Goal: Task Accomplishment & Management: Manage account settings

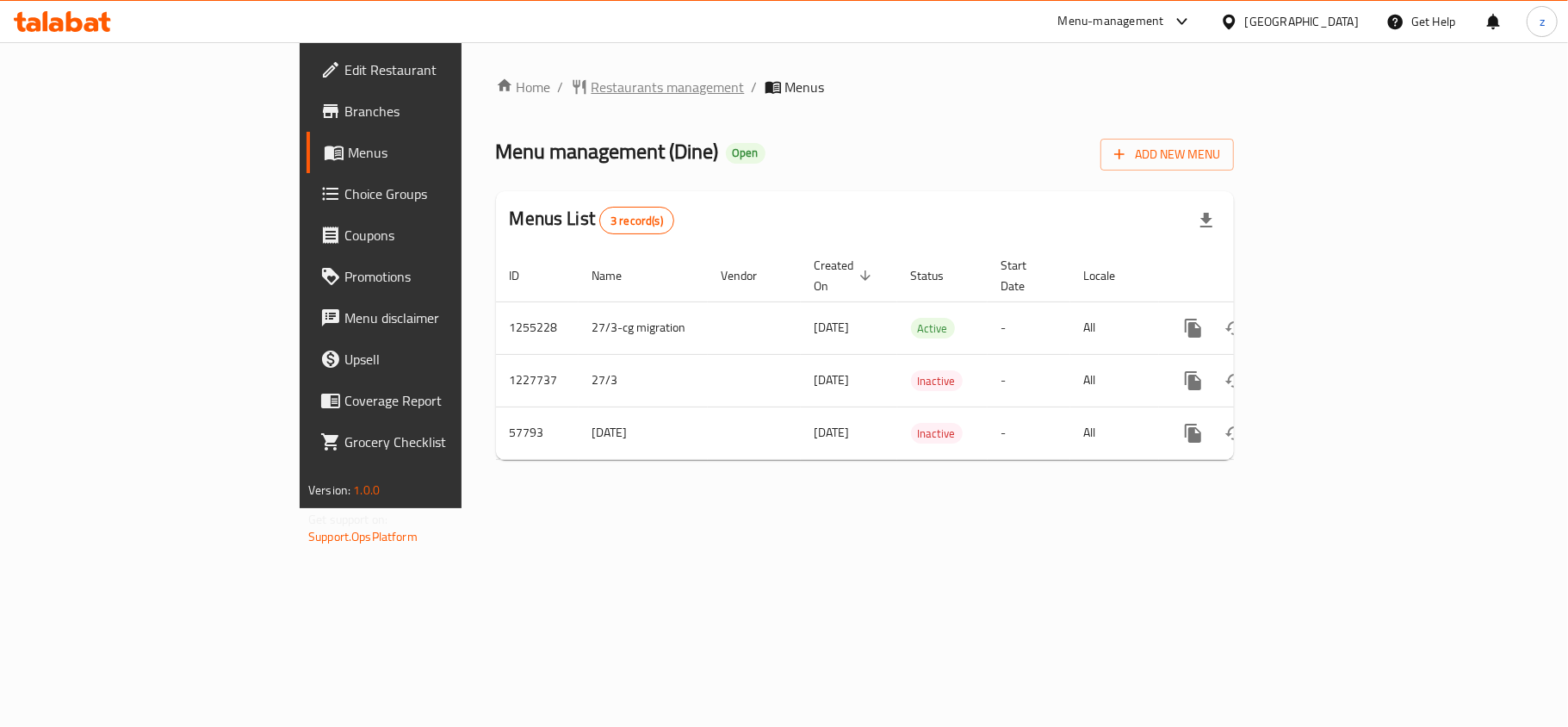
click at [592, 91] on span "Restaurants management" at bounding box center [668, 86] width 154 height 20
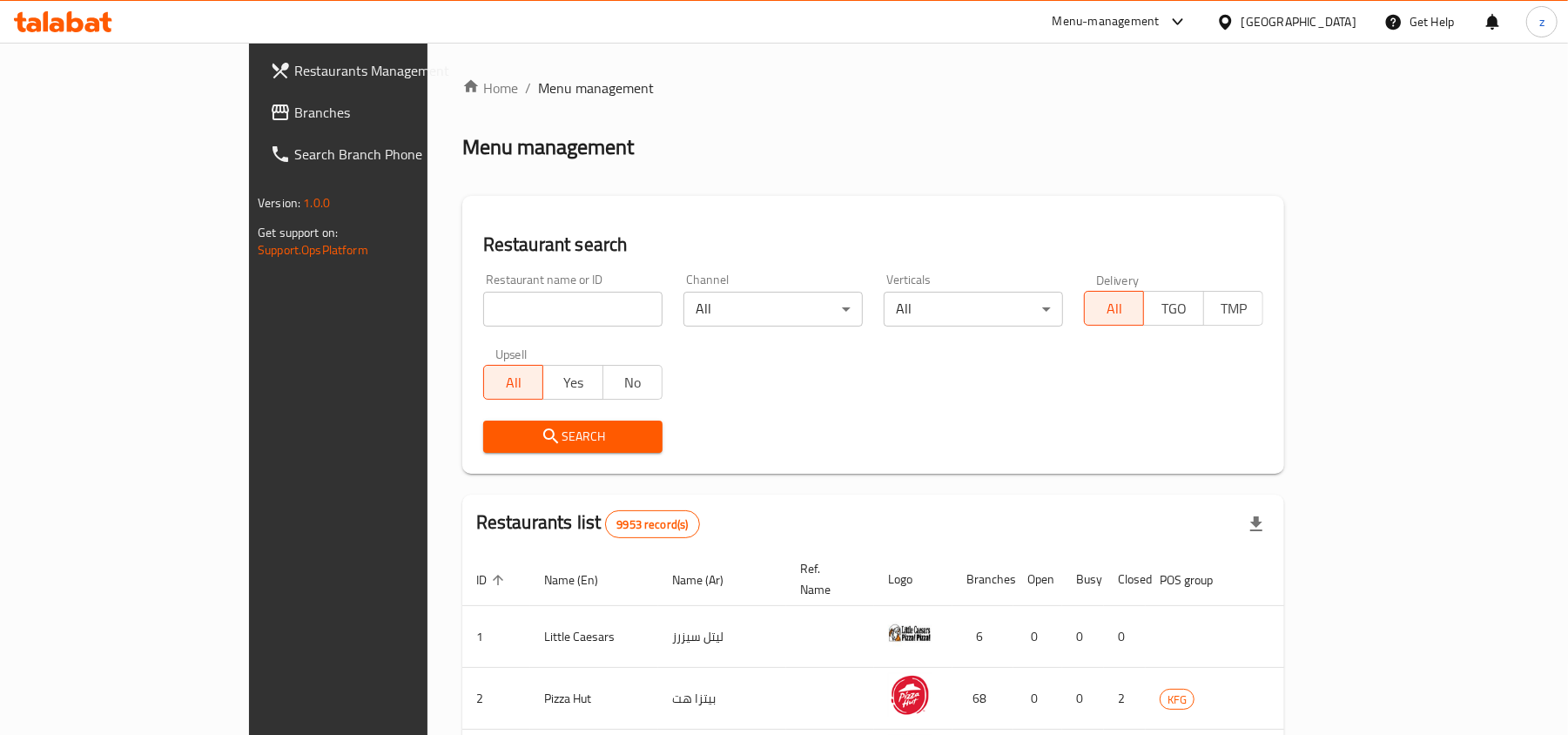
click at [483, 310] on input "search" at bounding box center [573, 309] width 179 height 35
paste input "28169"
type input "28169"
click button "Search" at bounding box center [573, 437] width 179 height 32
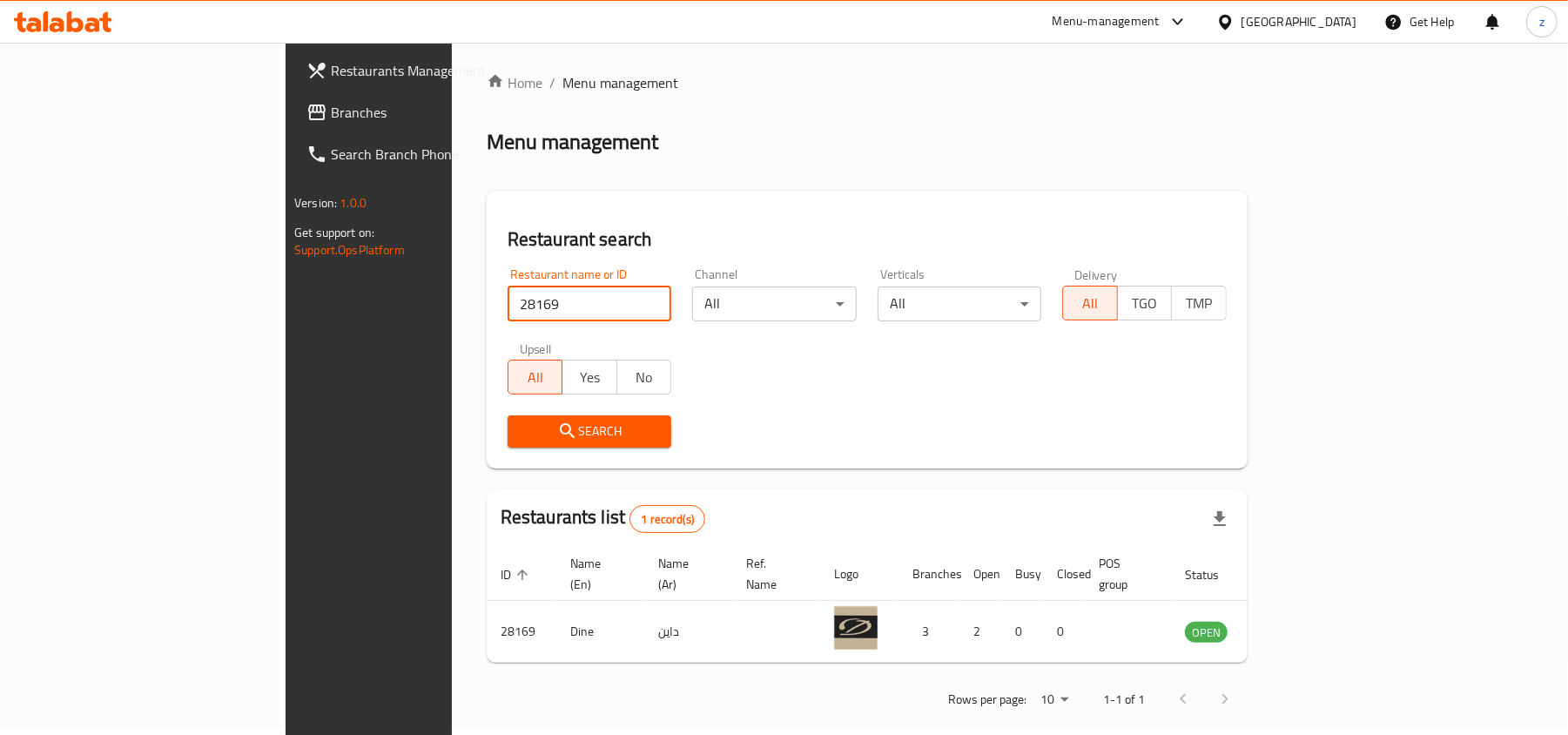
scroll to position [9, 0]
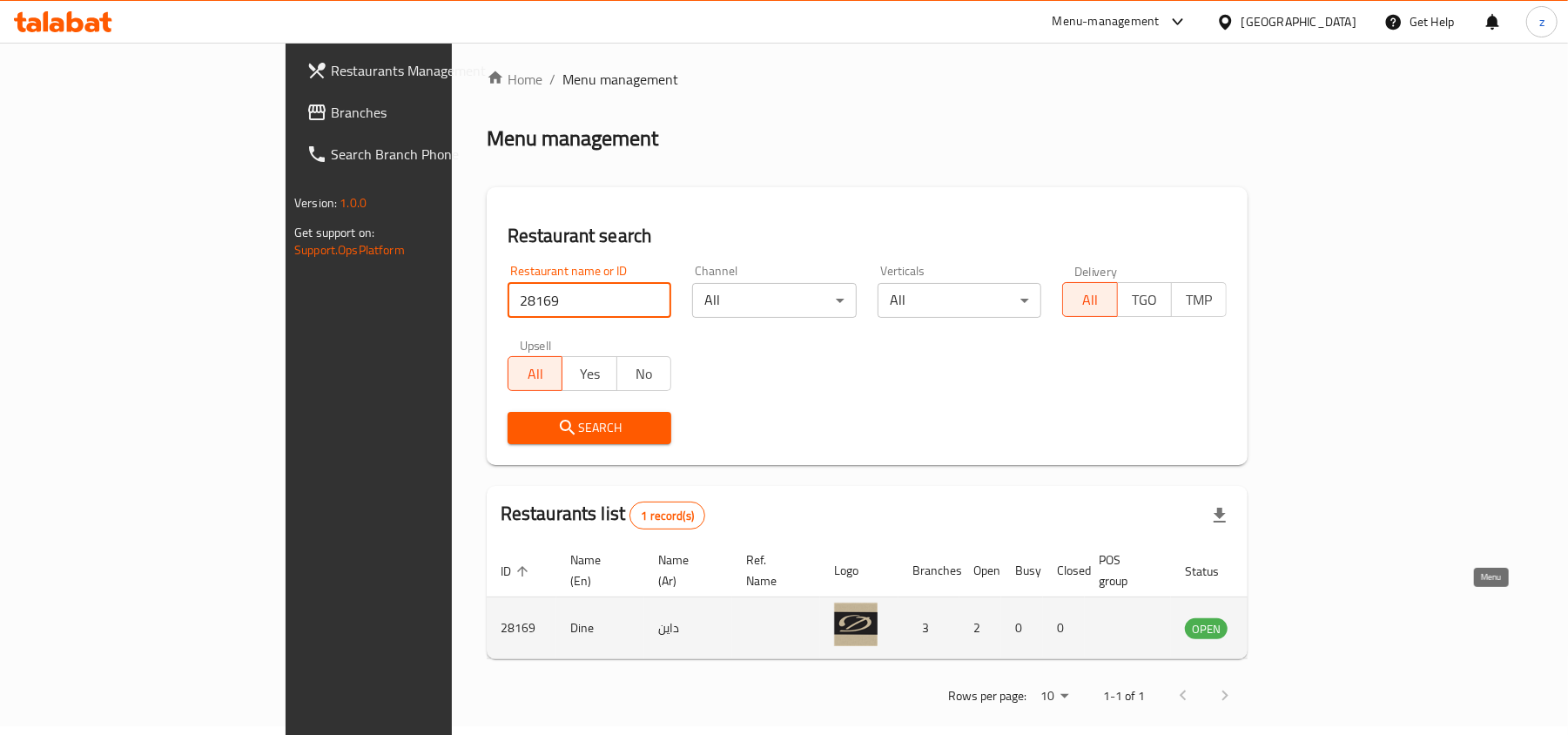
click at [1296, 622] on icon "enhanced table" at bounding box center [1286, 629] width 19 height 14
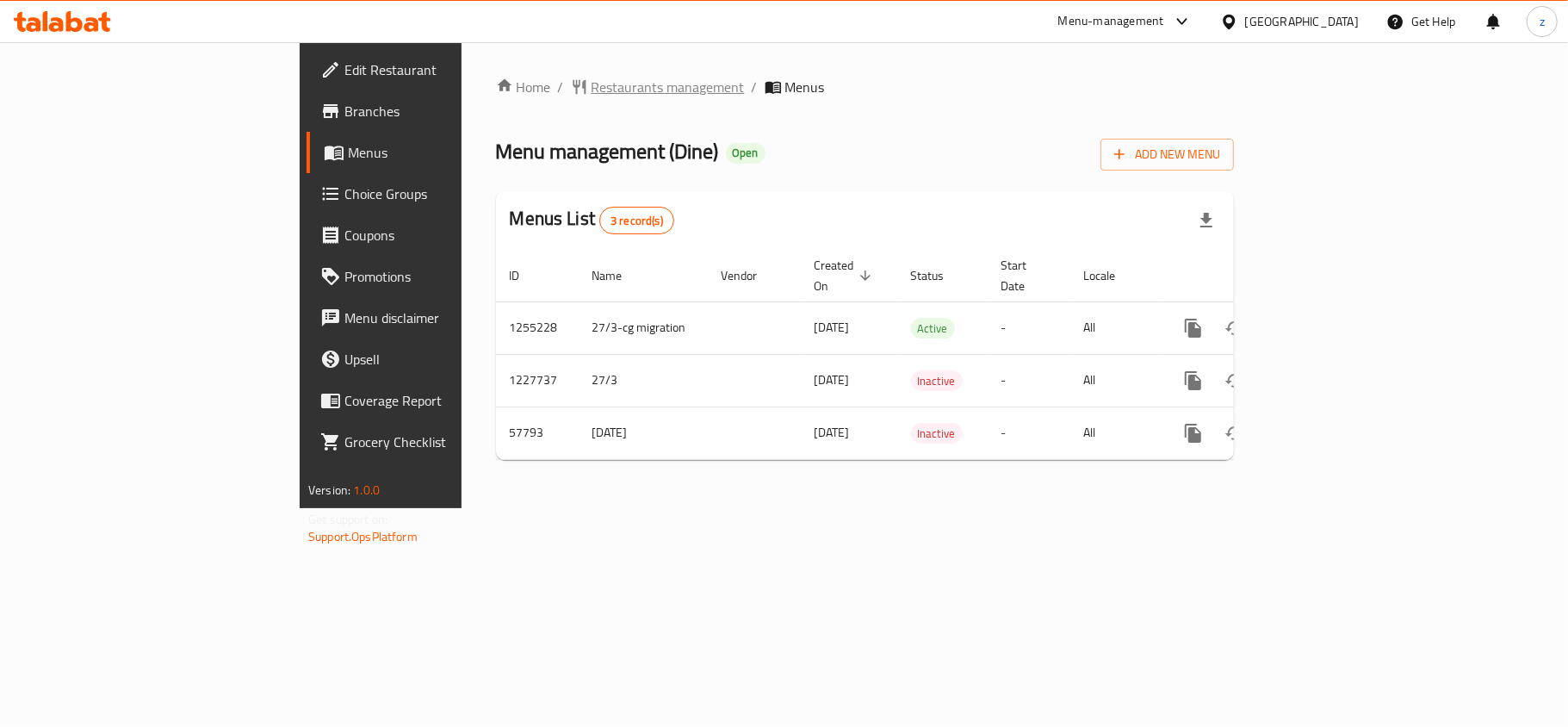
click at [592, 97] on span "Restaurants management" at bounding box center [668, 86] width 154 height 20
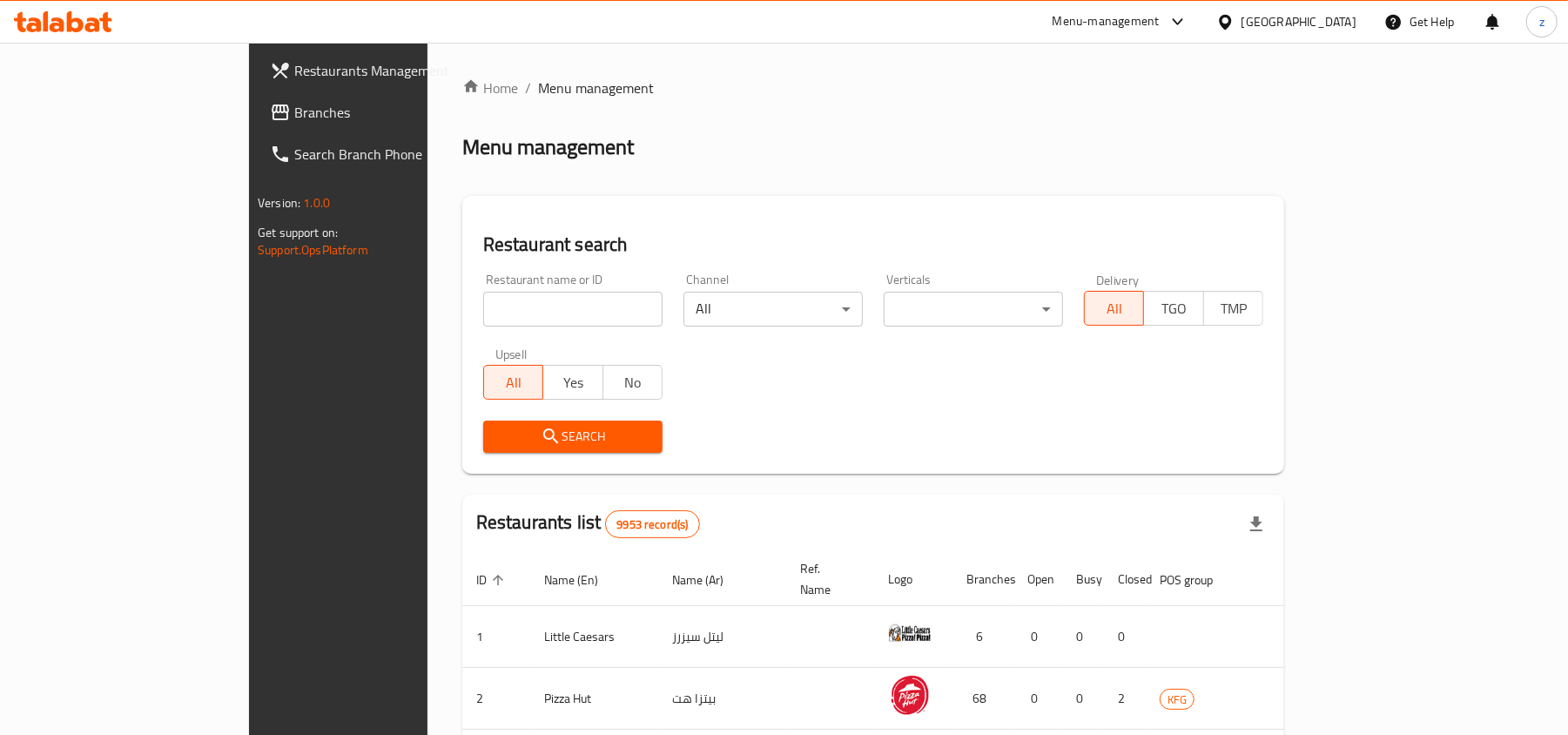
click at [483, 350] on div "All Yes No" at bounding box center [573, 373] width 179 height 52
click at [483, 280] on div "Restaurant name or ID Restaurant name or ID" at bounding box center [573, 300] width 179 height 53
click at [483, 326] on input "search" at bounding box center [573, 309] width 179 height 35
paste input "28169"
type input "28169"
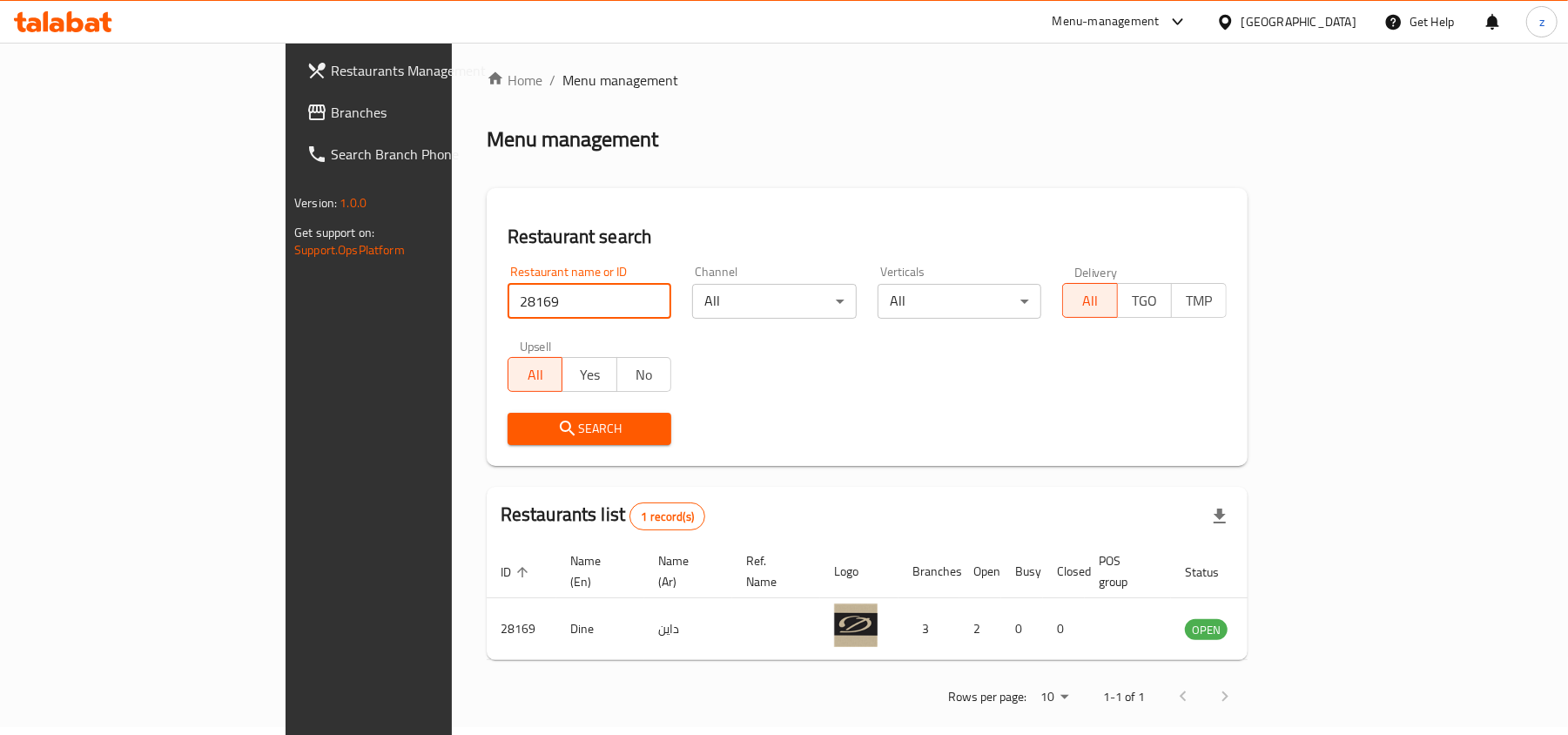
scroll to position [9, 0]
click at [292, 87] on link "Restaurants Management" at bounding box center [420, 70] width 255 height 42
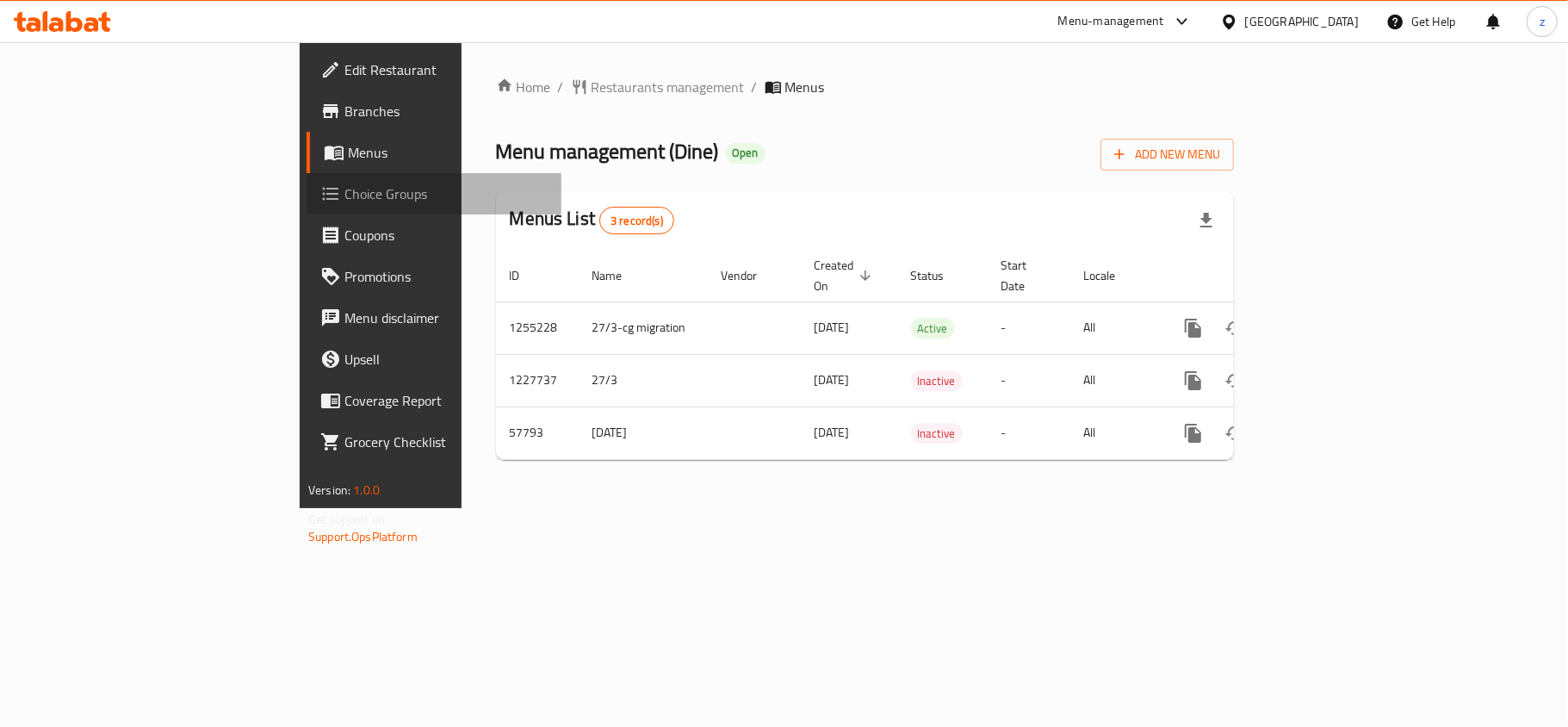
click at [344, 196] on span "Choice Groups" at bounding box center [445, 194] width 203 height 20
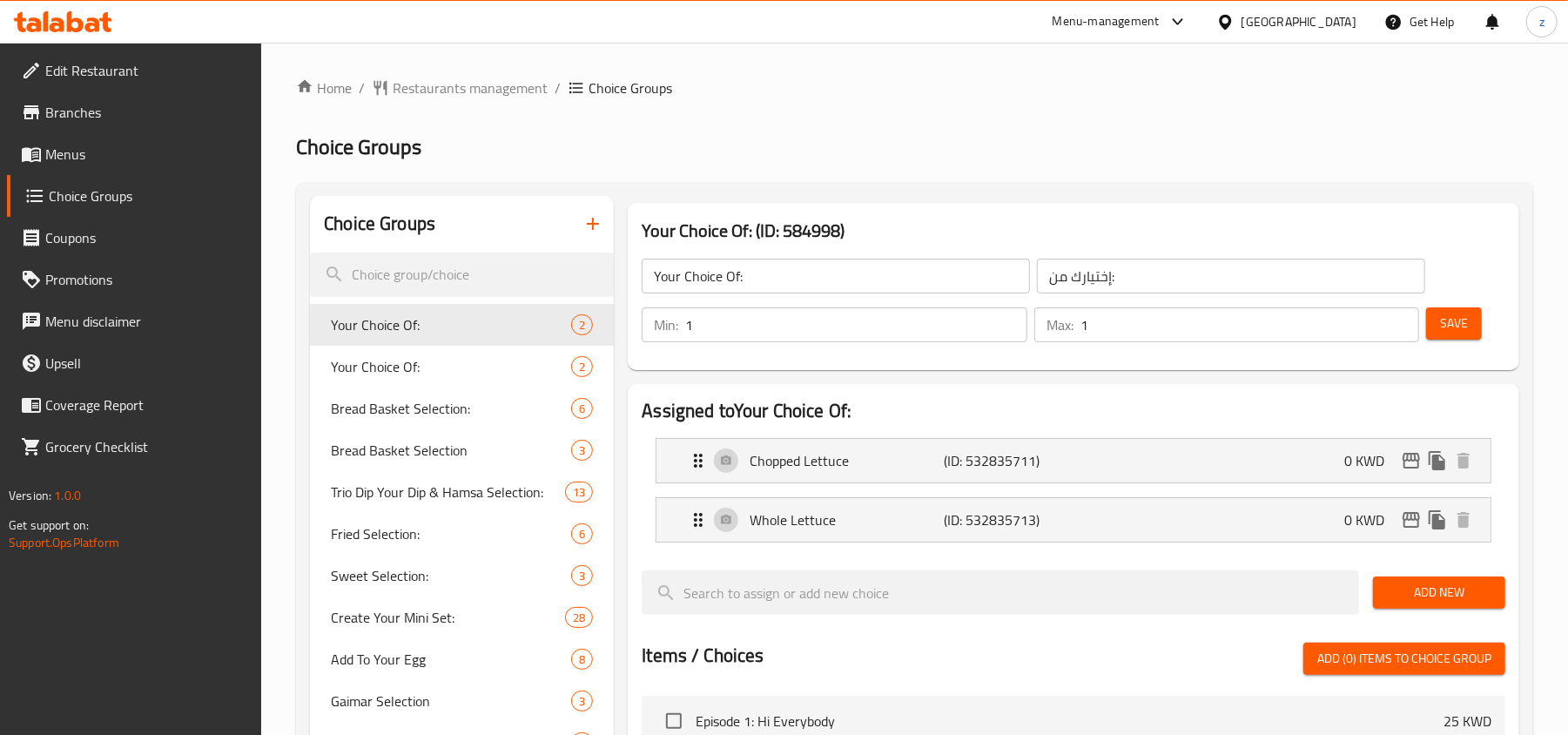
click at [280, 458] on div "Home / Restaurants management / Choice Groups Choice Groups Choice Groups Your …" at bounding box center [914, 682] width 1307 height 1279
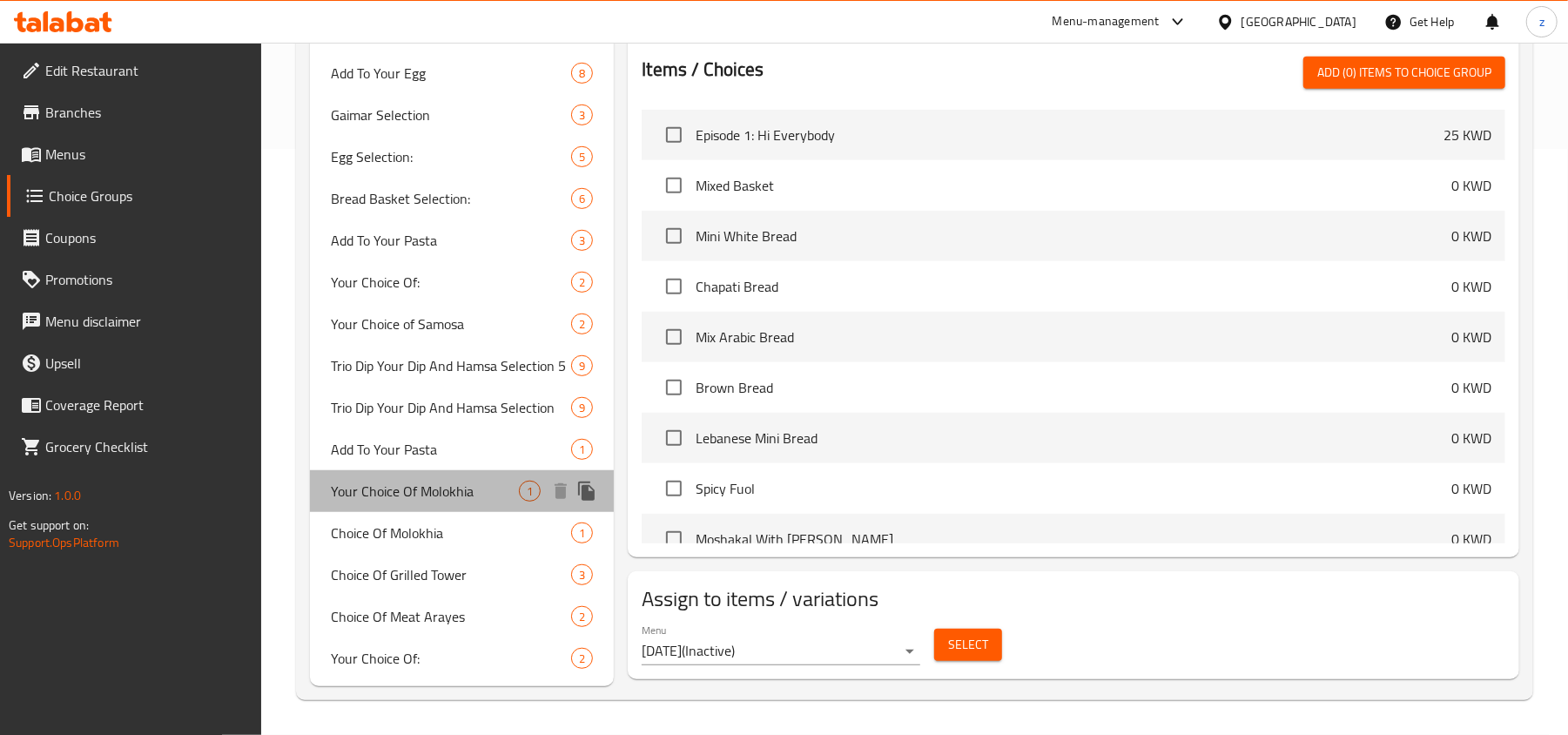
click at [401, 495] on span "Your Choice Of Molokhia" at bounding box center [425, 491] width 188 height 21
type input "Your Choice Of Molokhia"
type input "اختيارك من الملوخية"
type input "0"
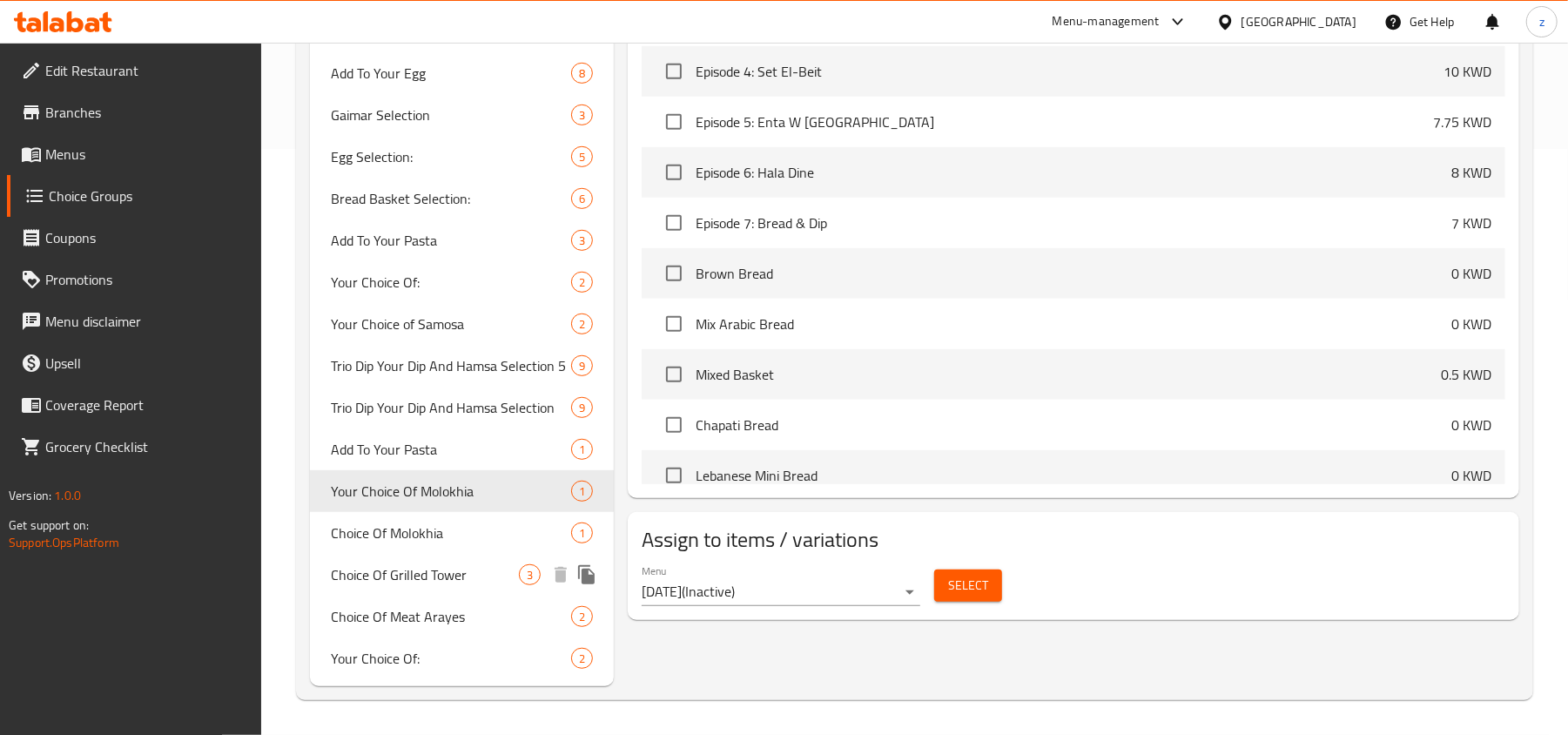
scroll to position [1858, 0]
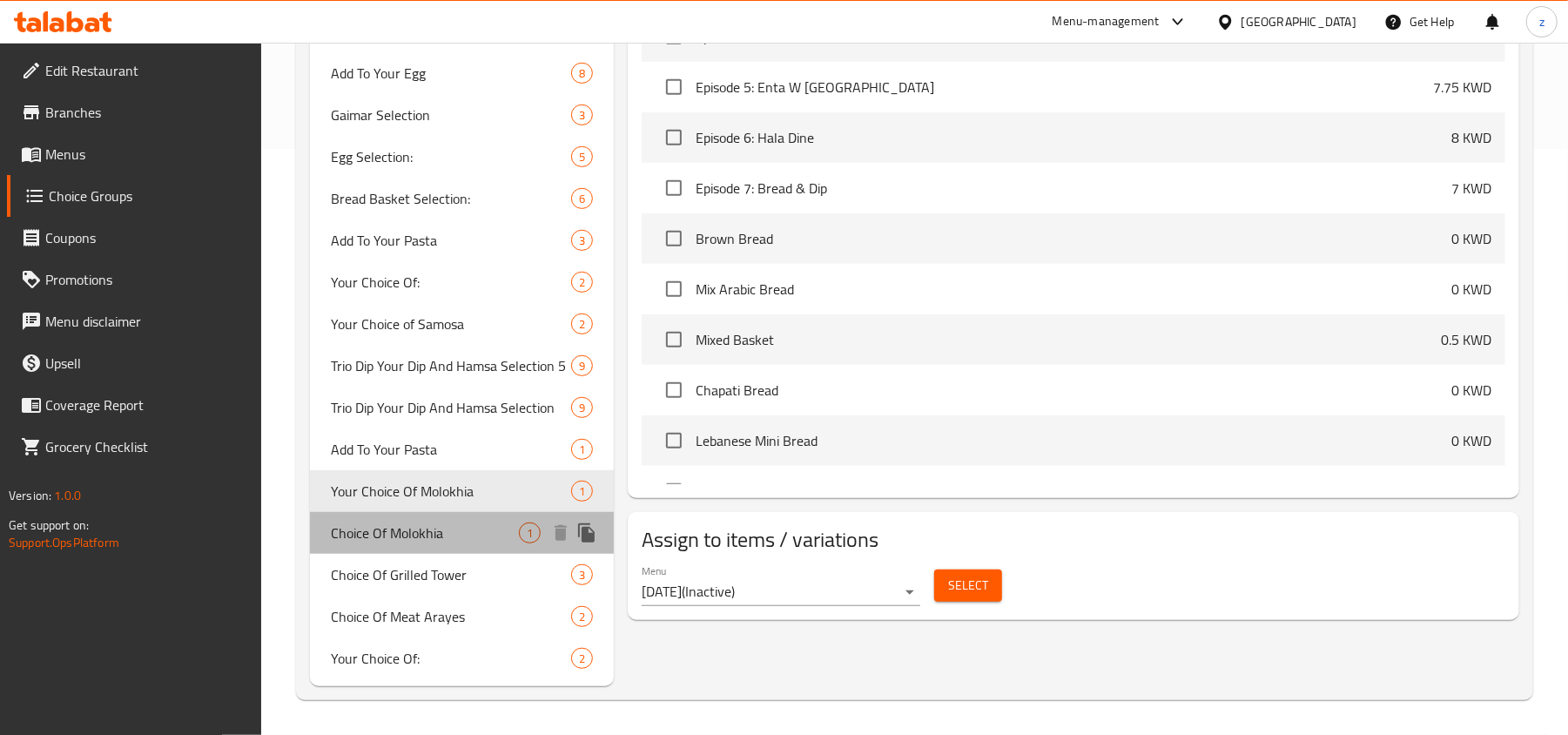
click at [398, 542] on span "Choice Of Molokhia" at bounding box center [425, 532] width 188 height 21
type input "Choice Of Molokhia"
type input "اختيار الملوخية"
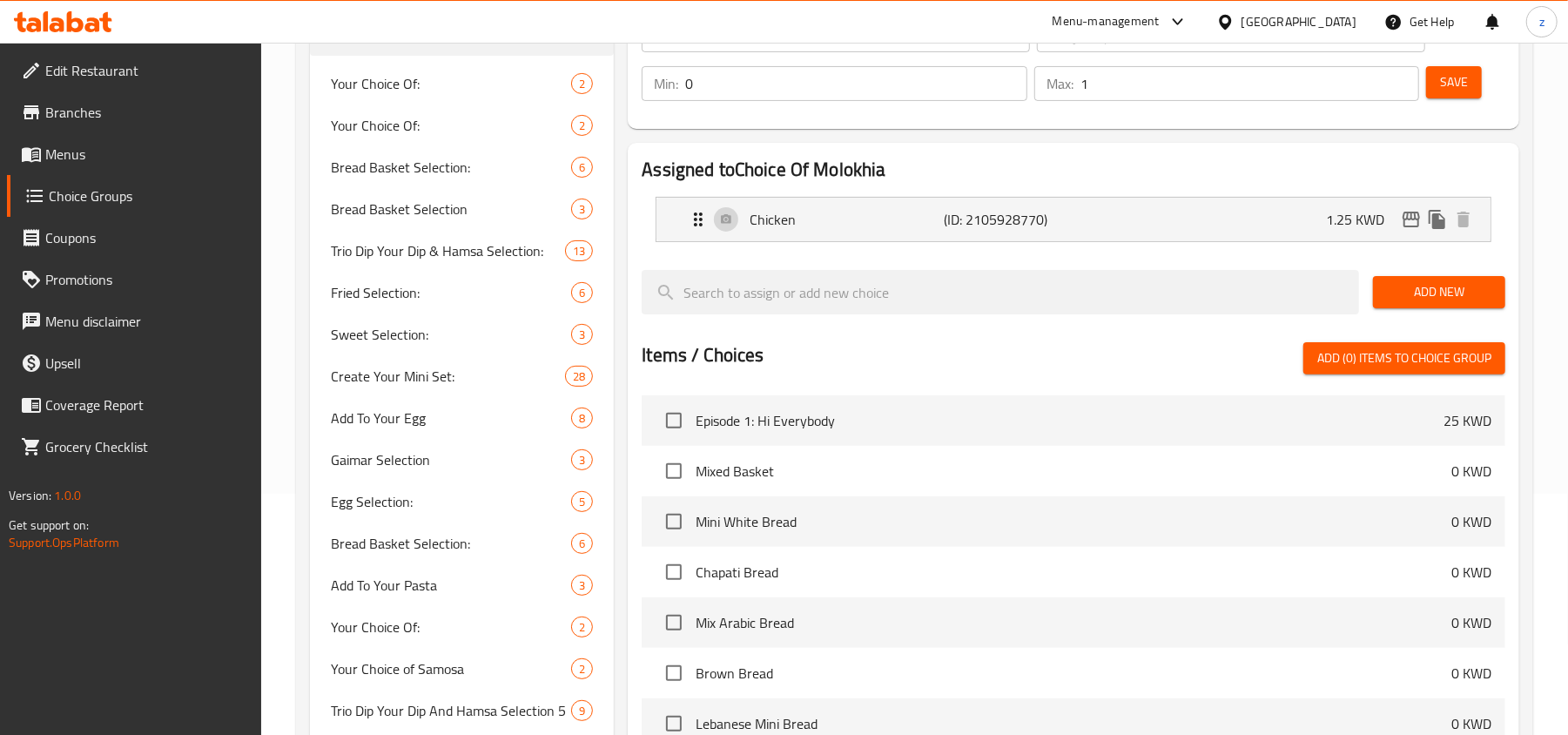
scroll to position [238, 0]
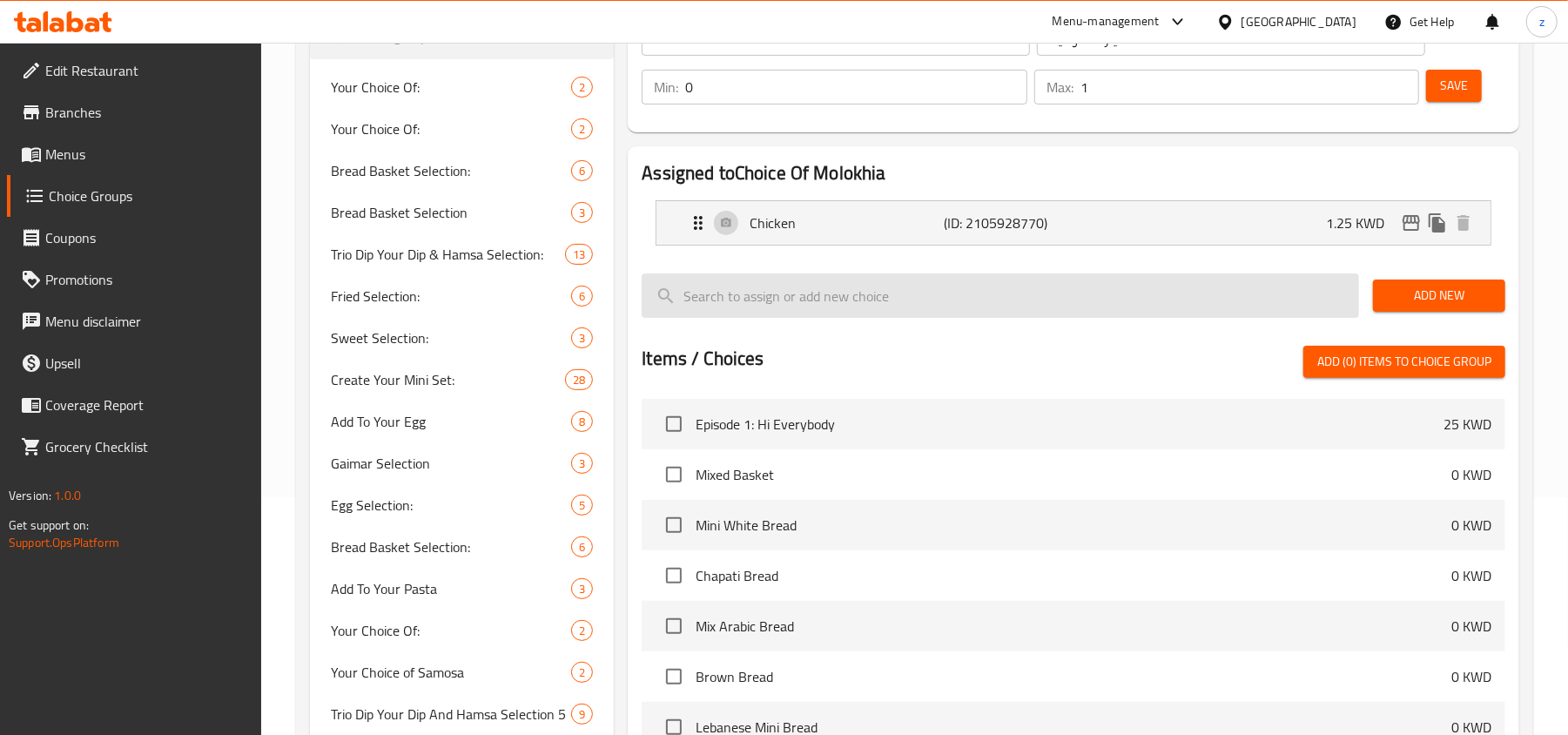
click at [794, 308] on input "search" at bounding box center [1000, 295] width 718 height 44
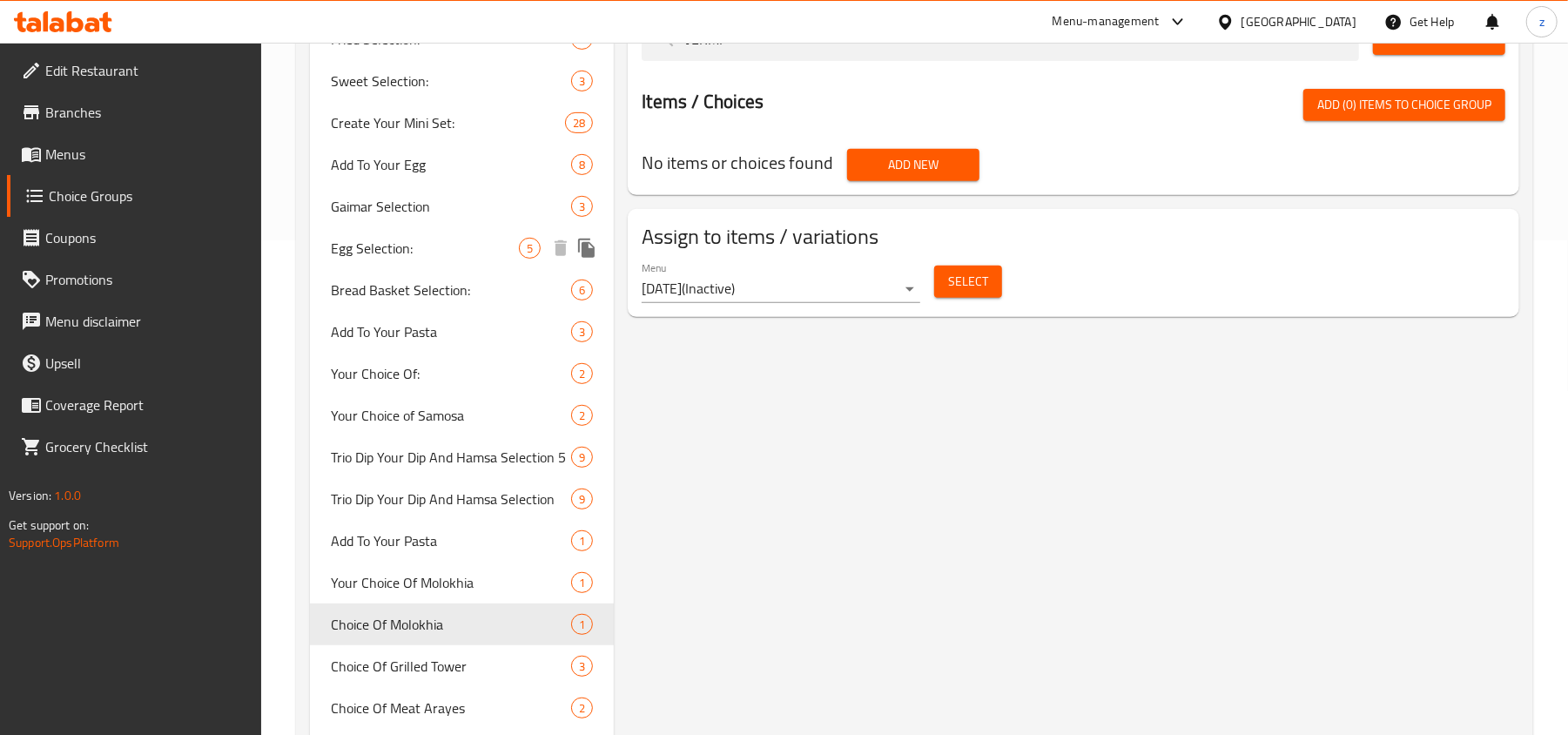
scroll to position [586, 0]
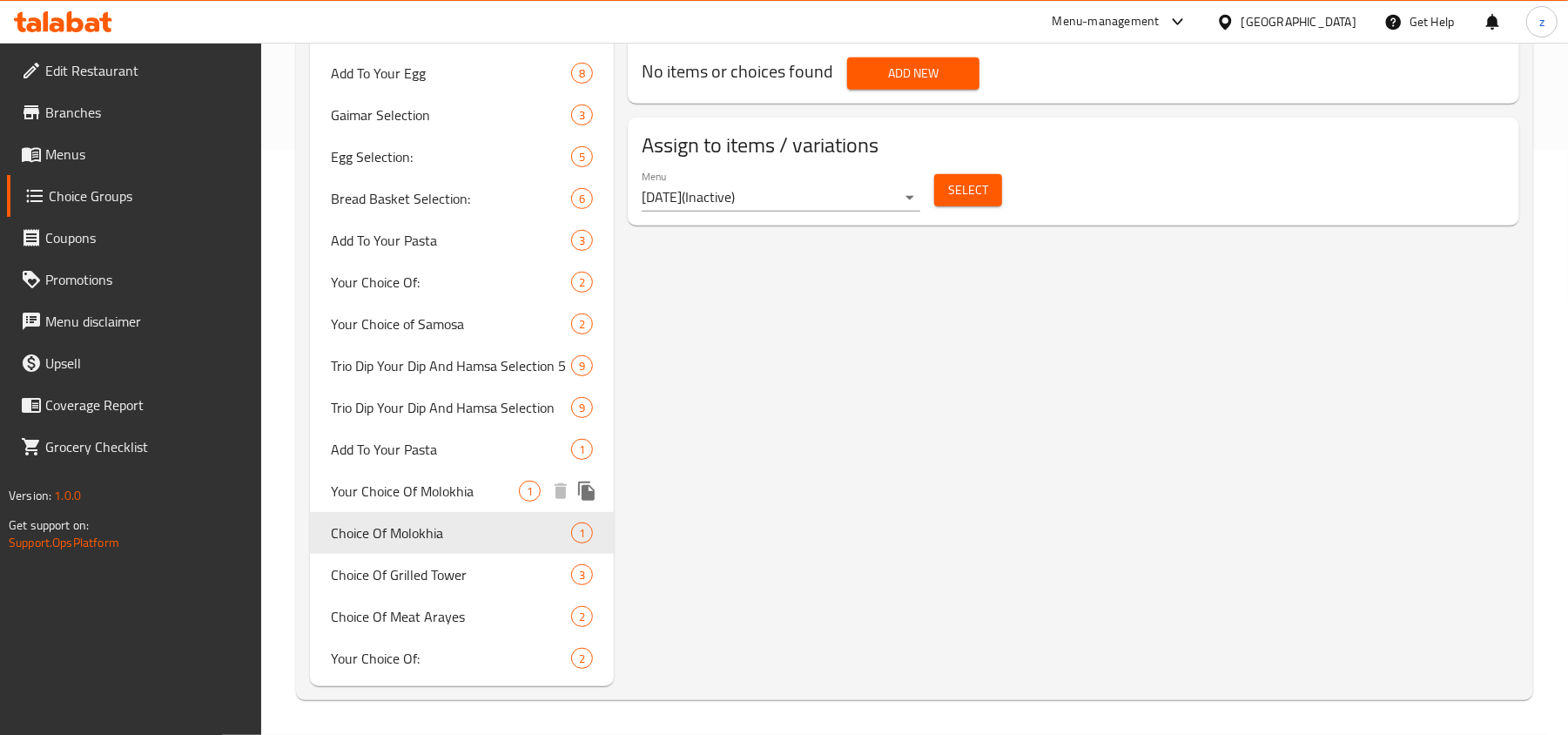
type input "VERMI"
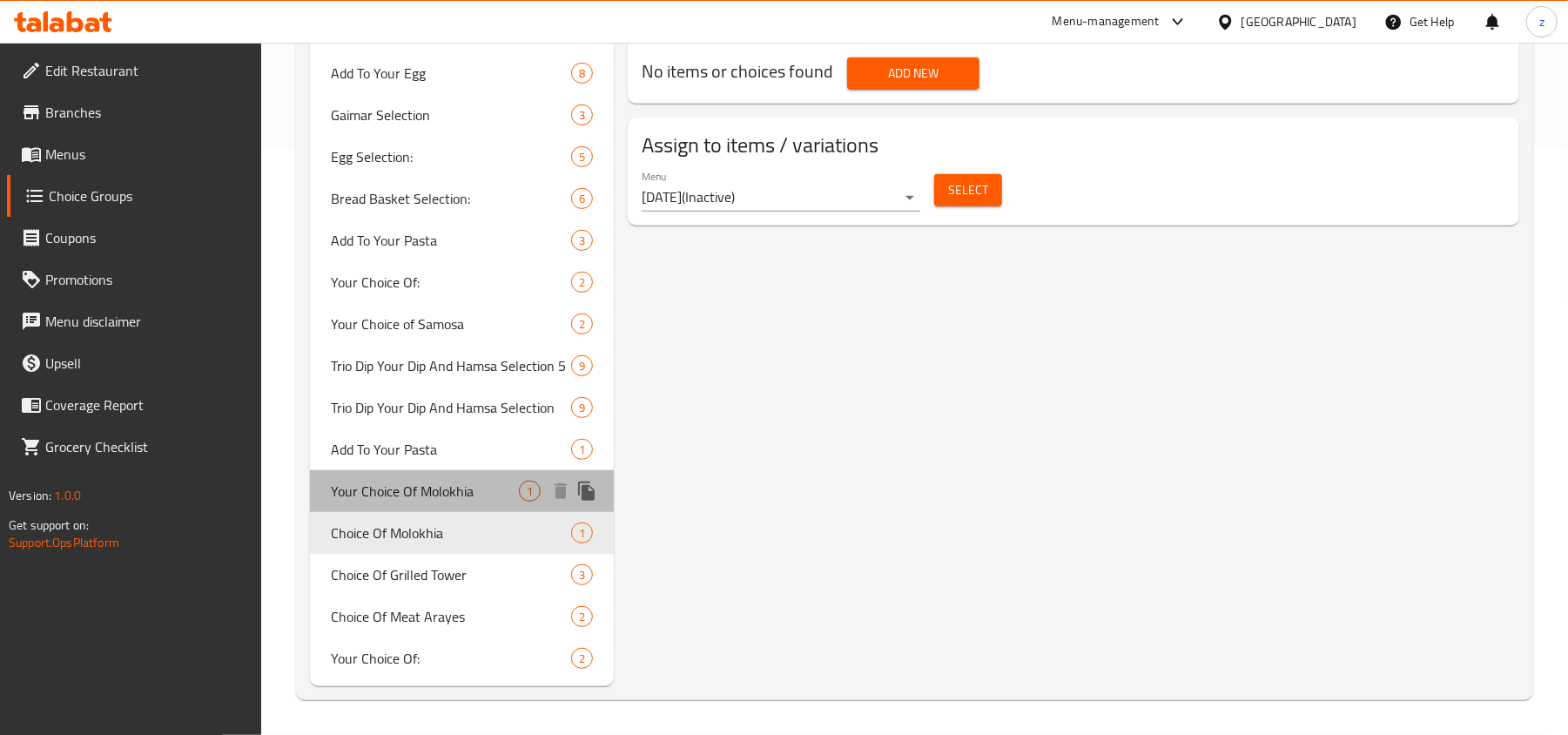
click at [408, 486] on span "Your Choice Of Molokhia" at bounding box center [425, 491] width 188 height 21
type input "Your Choice Of Molokhia"
type input "اختيارك من الملوخية"
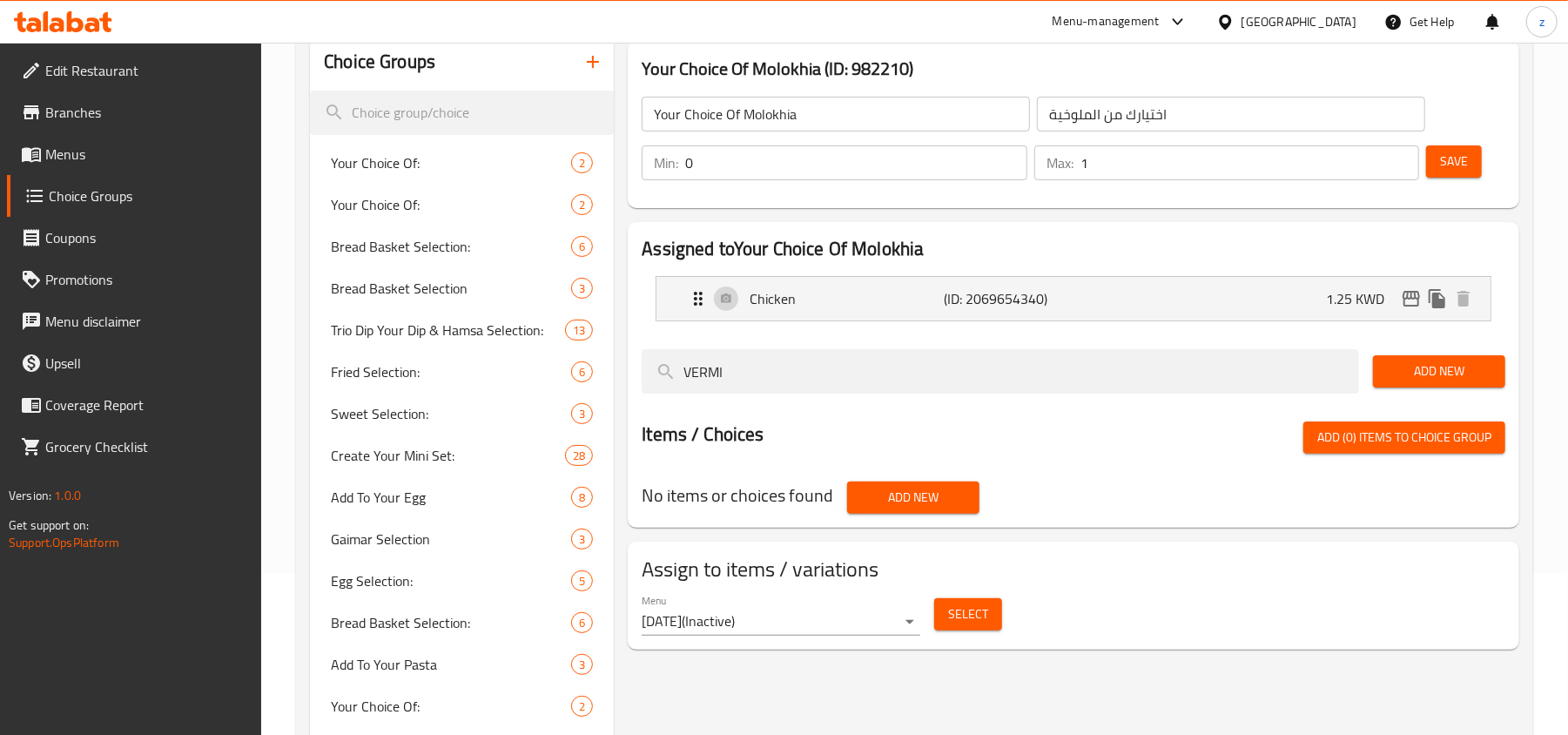
scroll to position [122, 0]
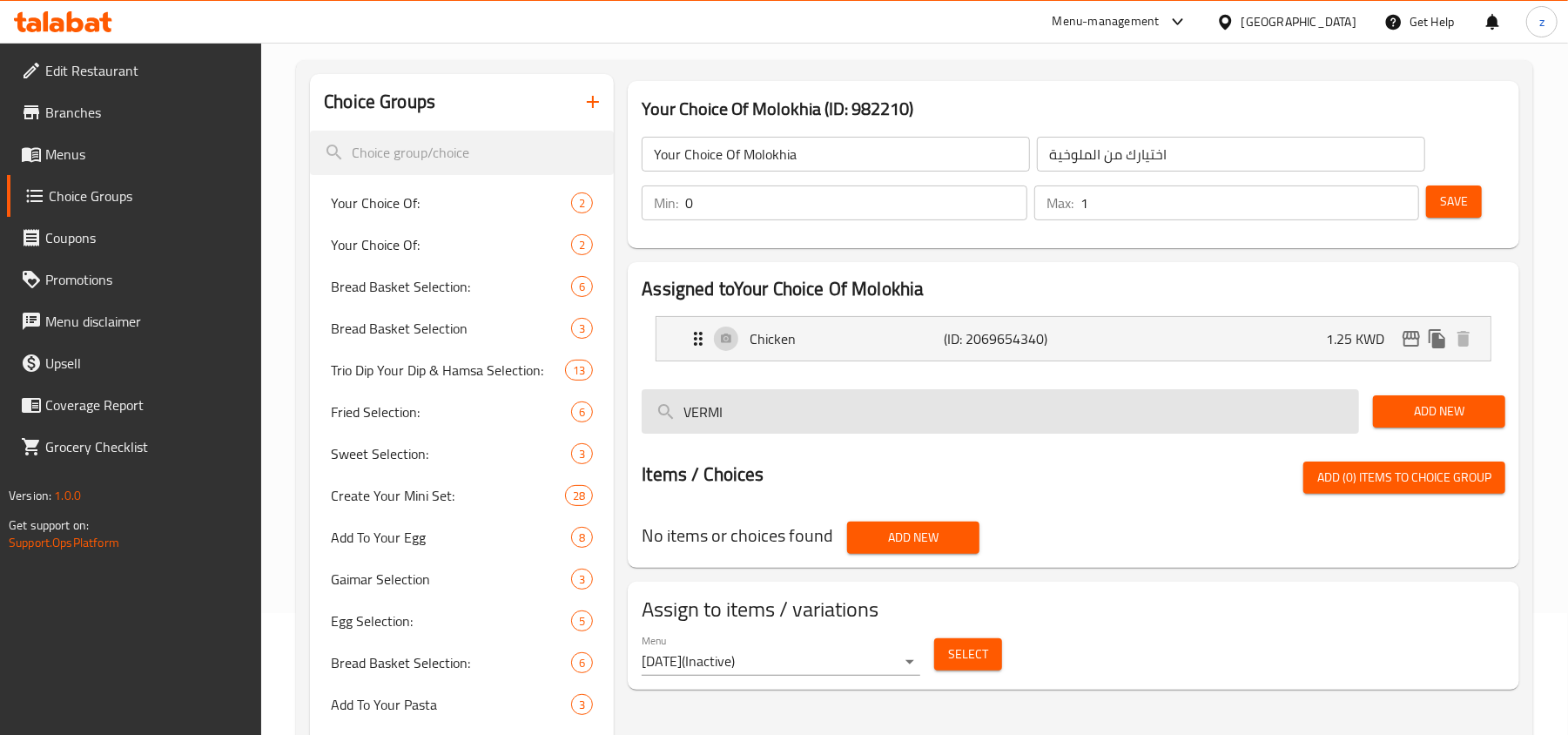
click at [761, 422] on input "VERMI" at bounding box center [1000, 411] width 718 height 44
paste input "ermicelli Rice"
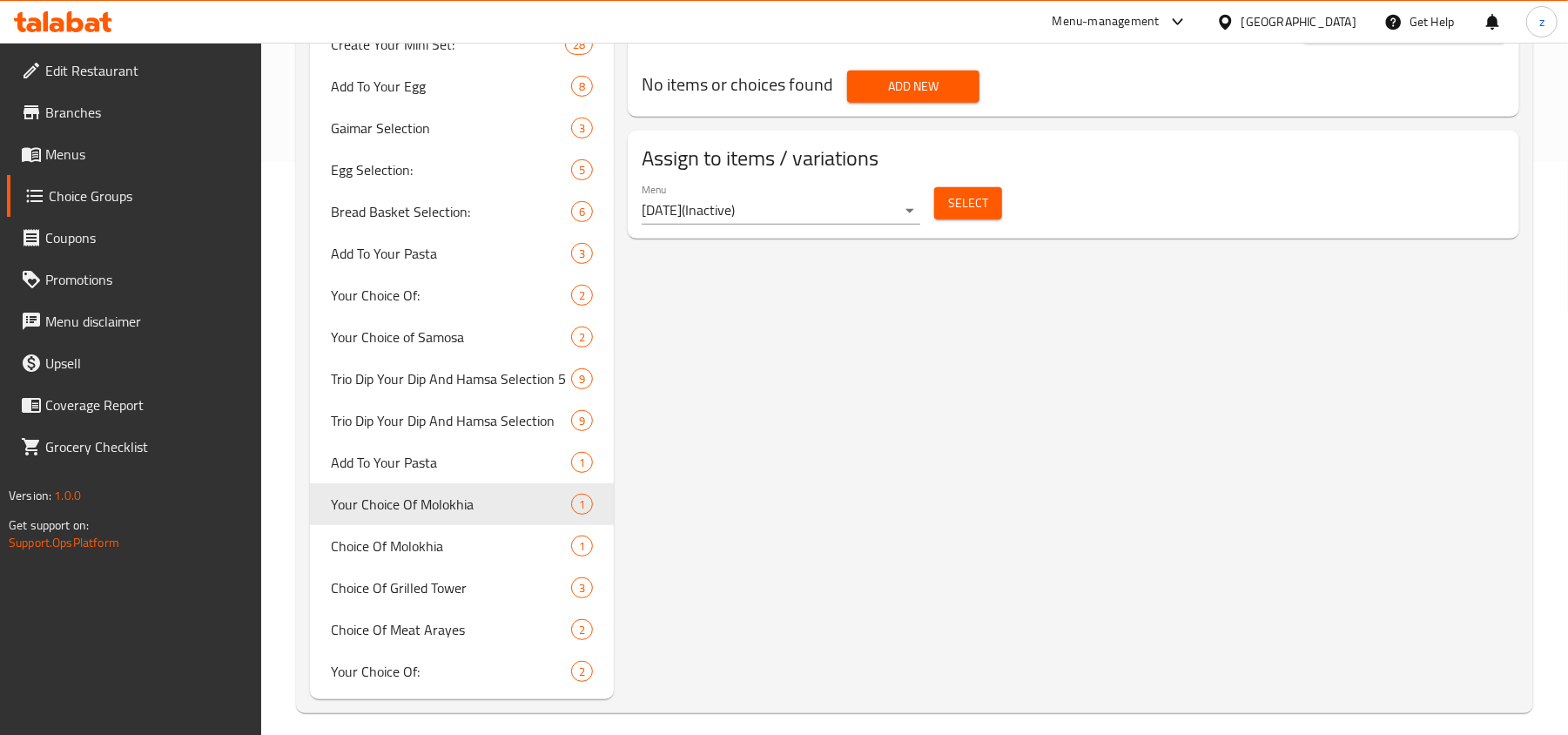
scroll to position [586, 0]
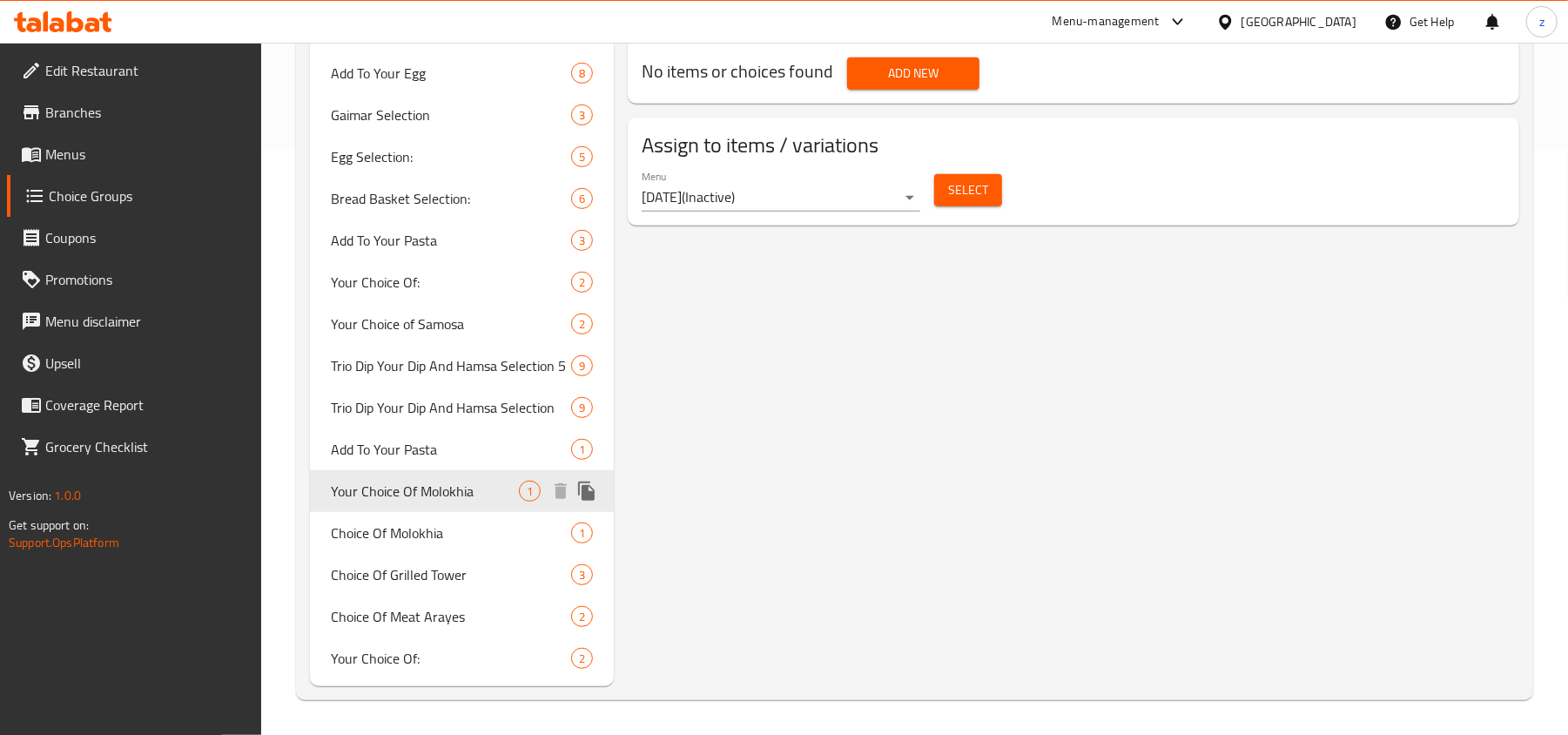
type input "Vermicelli Rice"
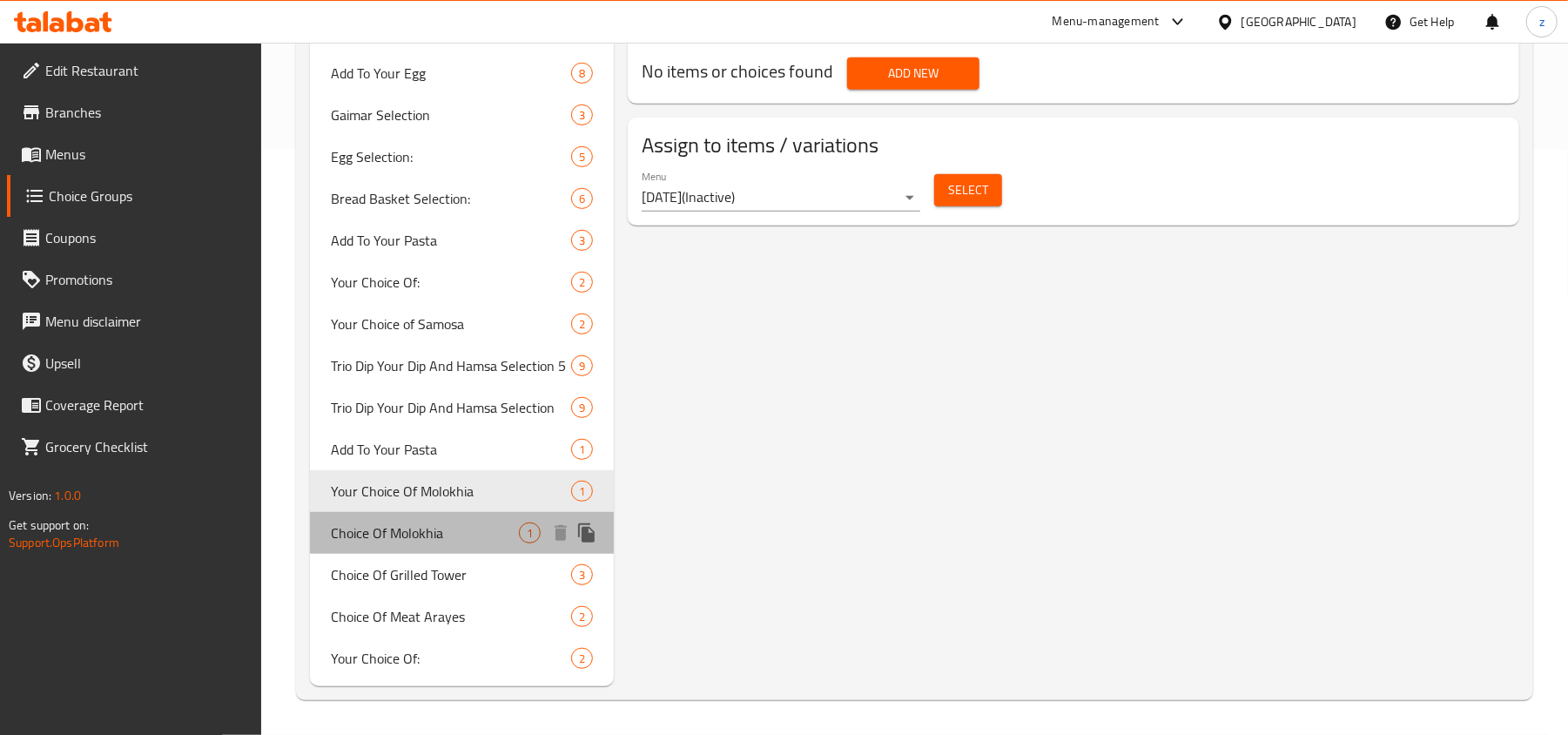
click at [391, 534] on span "Choice Of Molokhia" at bounding box center [425, 532] width 188 height 21
type input "Choice Of Molokhia"
type input "اختيار الملوخية"
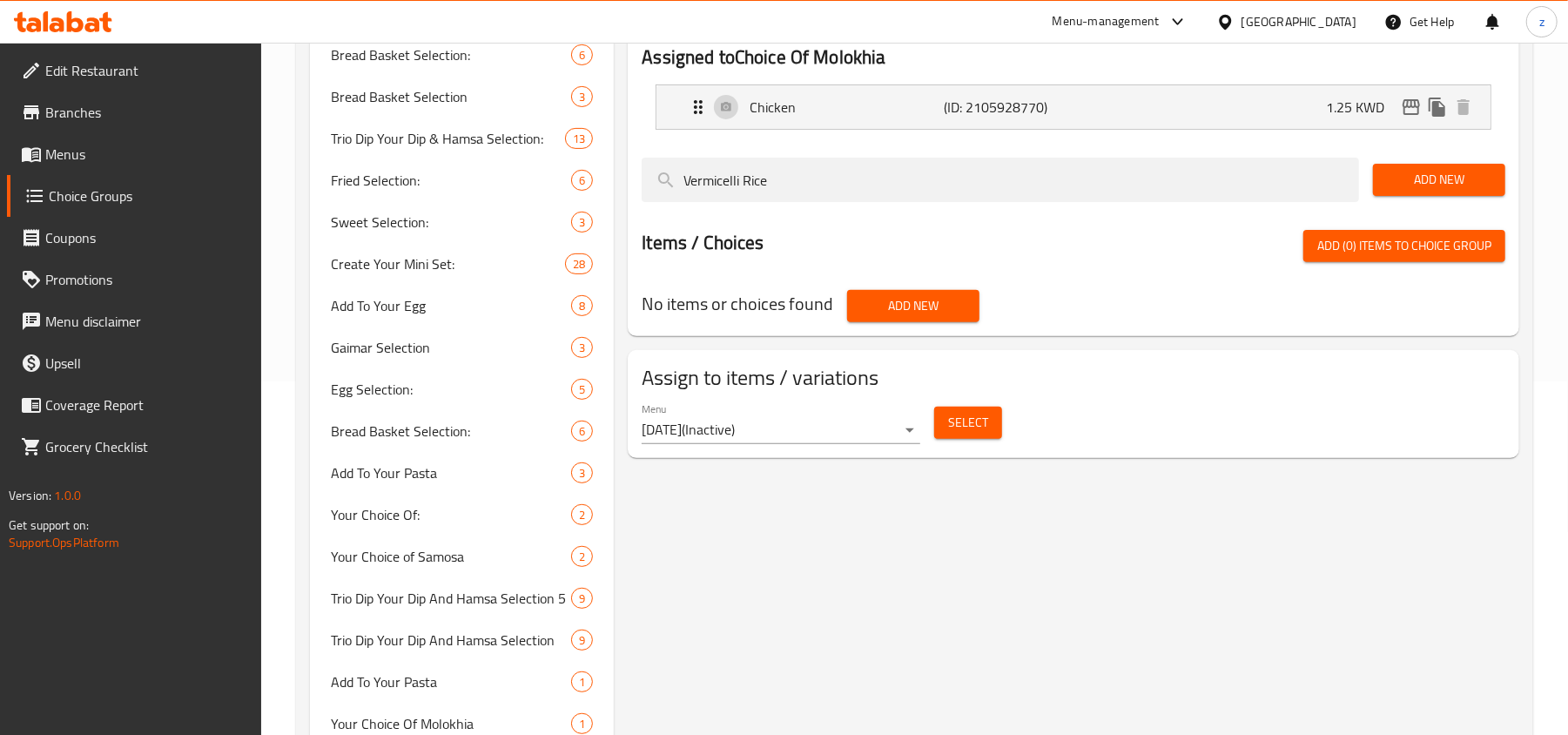
scroll to position [122, 0]
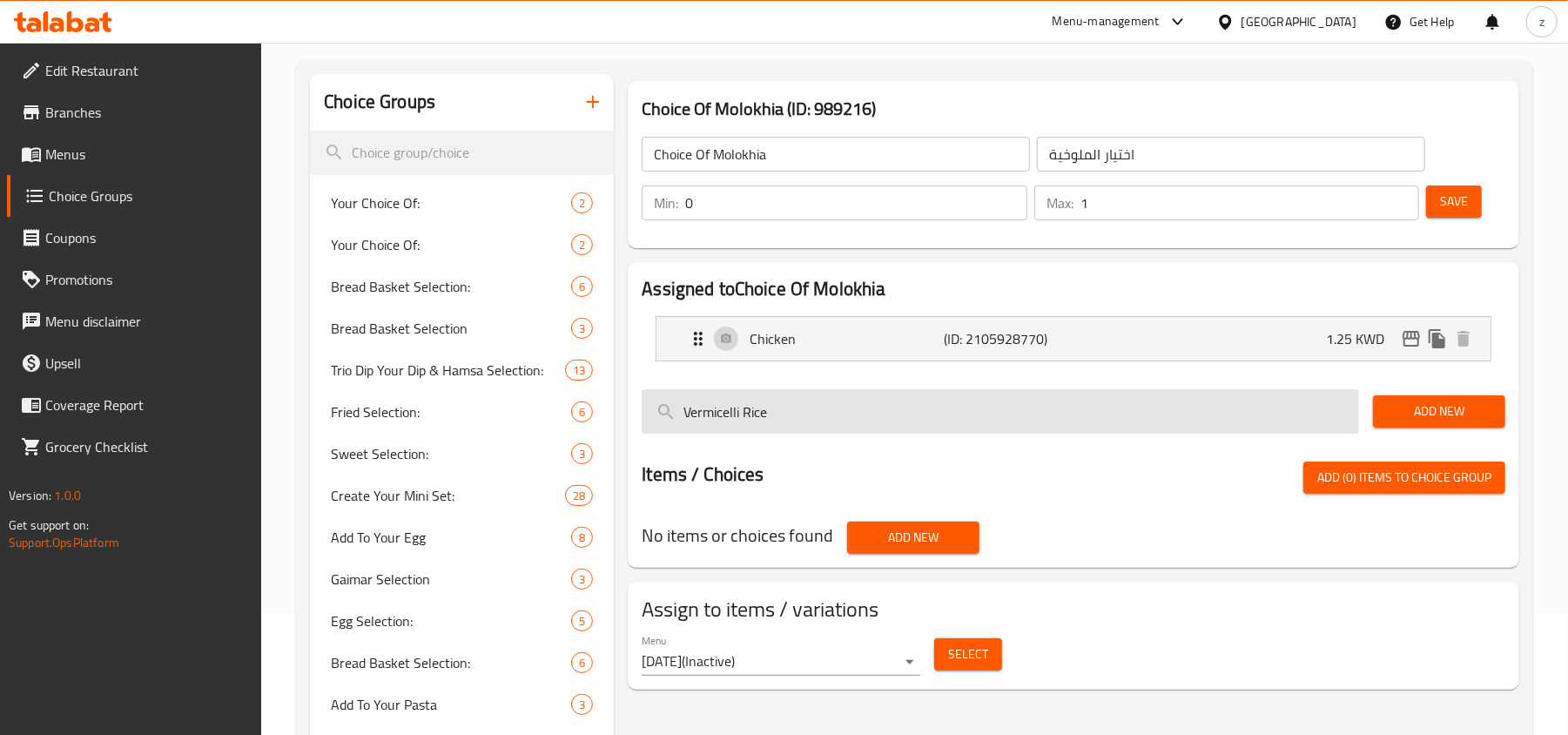
click at [775, 429] on input "Vermicelli Rice" at bounding box center [1000, 411] width 718 height 44
paste input "search"
click at [747, 409] on input "Vermicelli Rice" at bounding box center [1000, 411] width 718 height 44
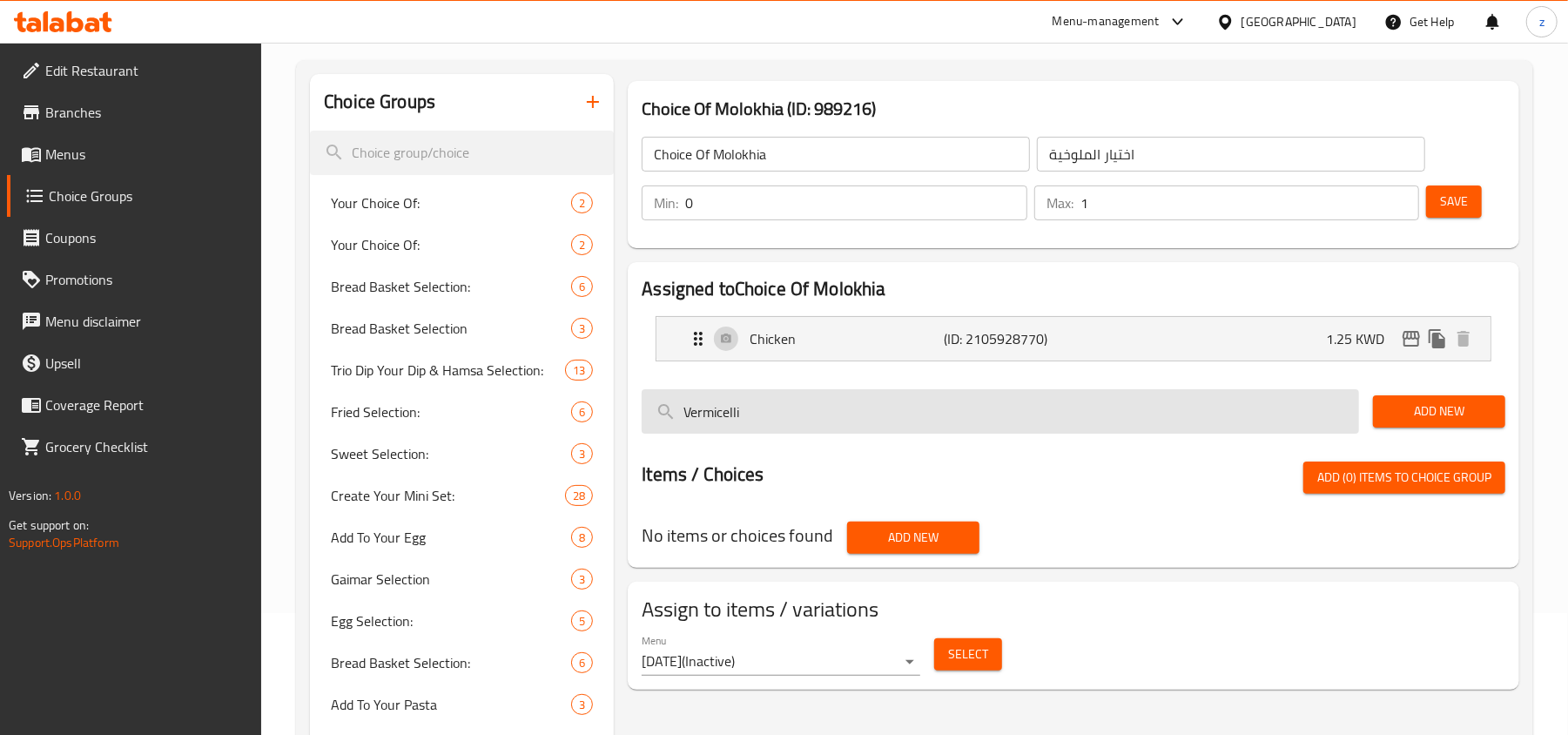
click at [747, 409] on input "Vermicelli" at bounding box center [1000, 411] width 718 height 44
type input "V"
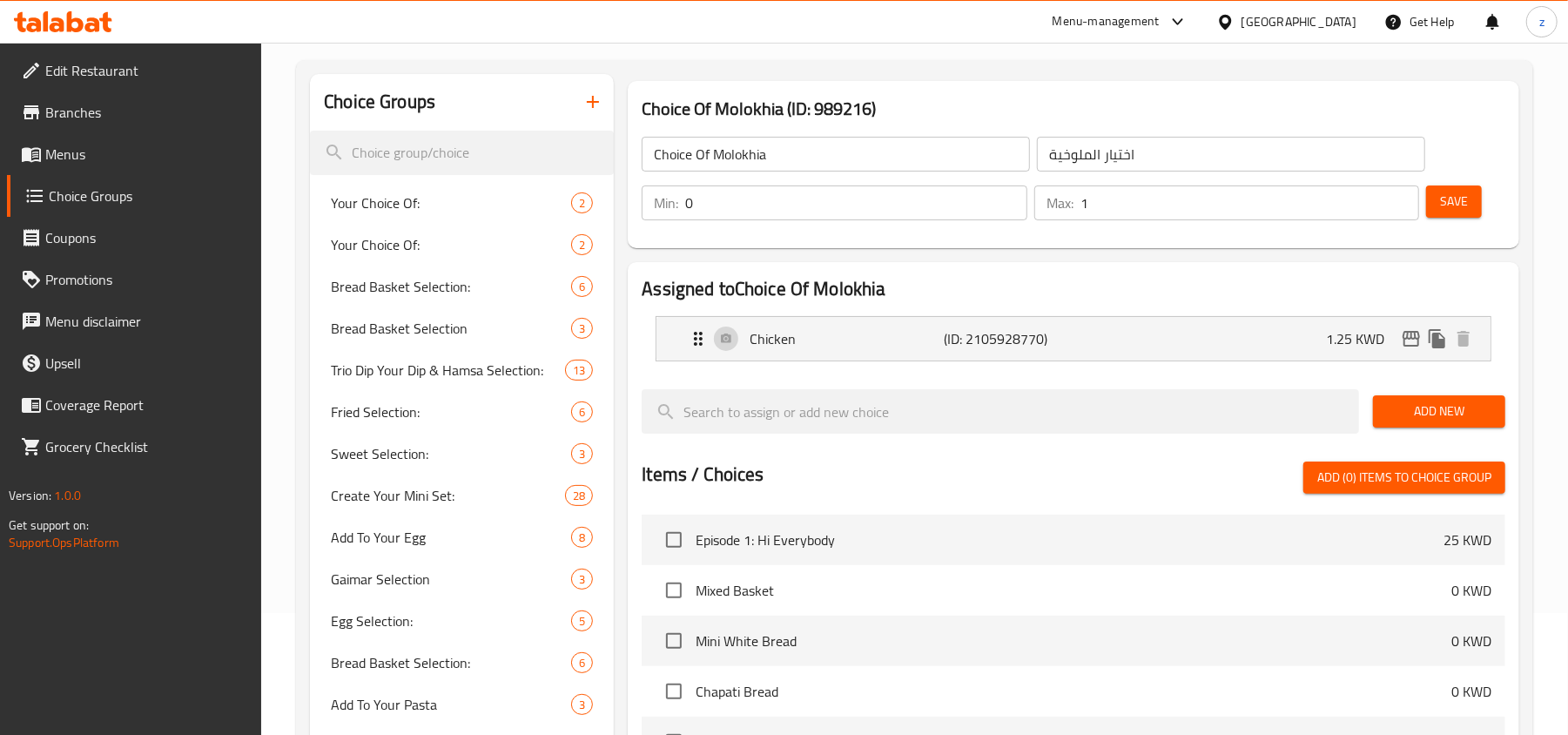
click at [159, 192] on span "Choice Groups" at bounding box center [148, 196] width 199 height 21
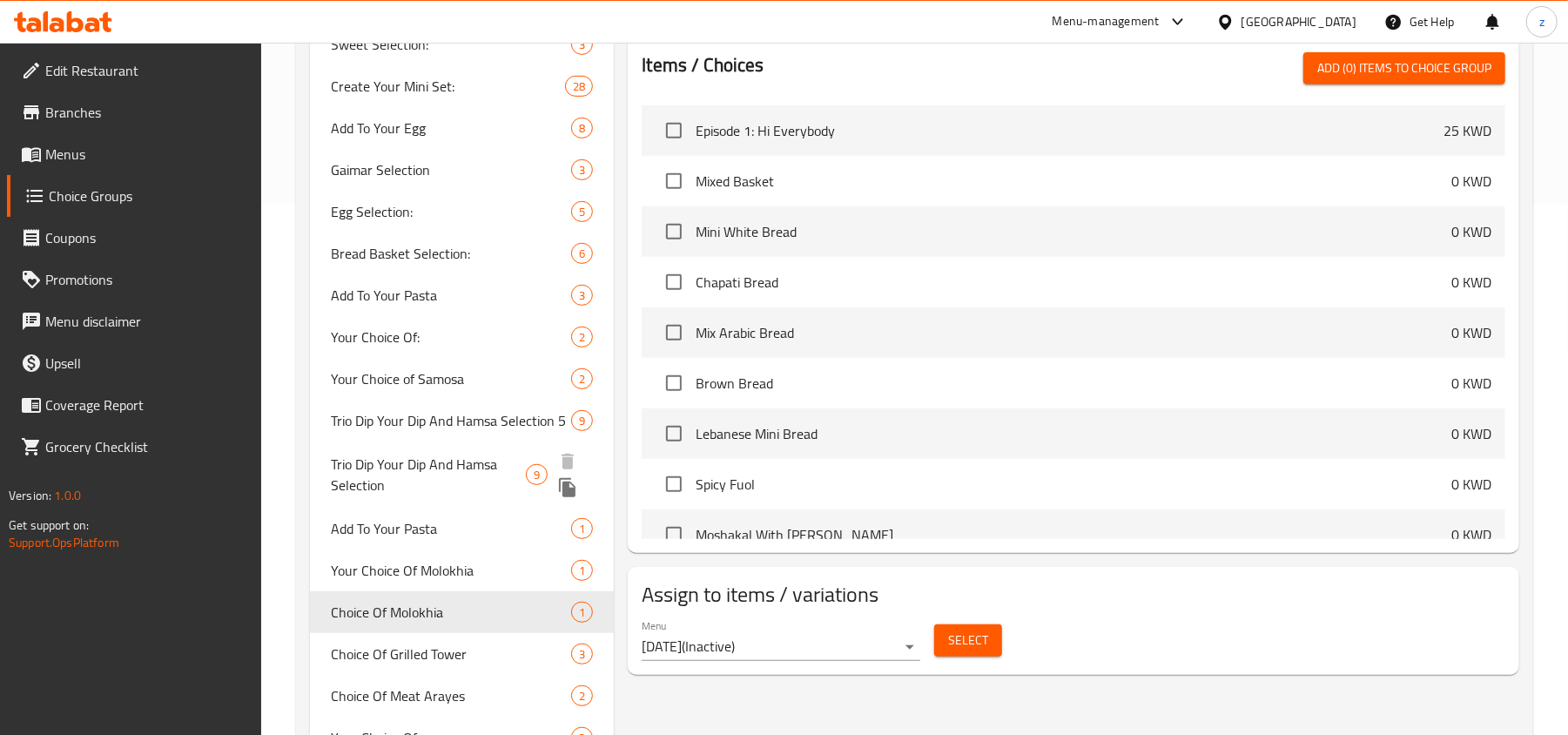
scroll to position [586, 0]
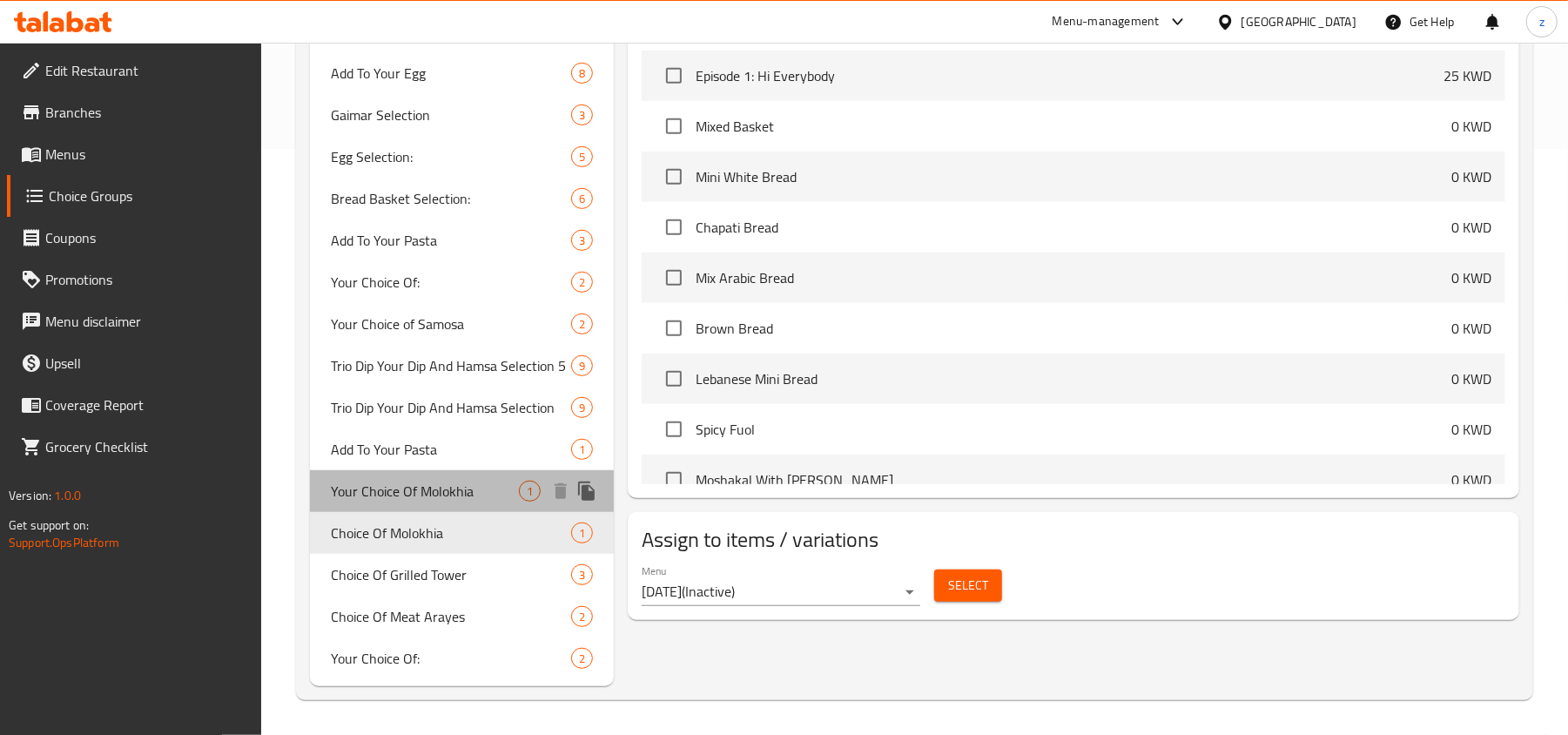
click at [400, 485] on span "Your Choice Of Molokhia" at bounding box center [425, 491] width 188 height 21
type input "Your Choice Of Molokhia"
type input "اختيارك من الملوخية"
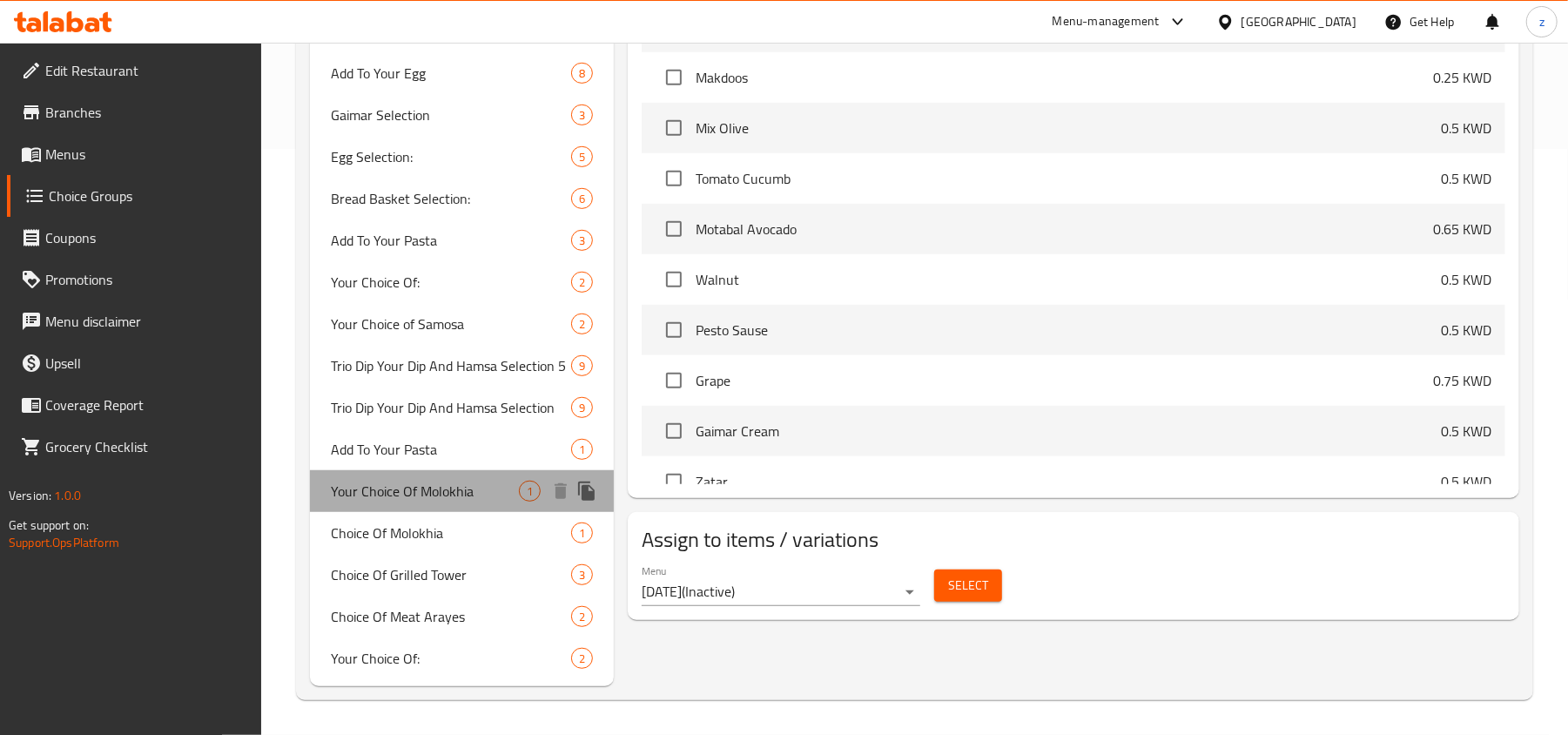
click at [465, 486] on span "Your Choice Of Molokhia" at bounding box center [425, 491] width 188 height 21
click at [383, 498] on span "Your Choice Of Molokhia" at bounding box center [425, 491] width 188 height 21
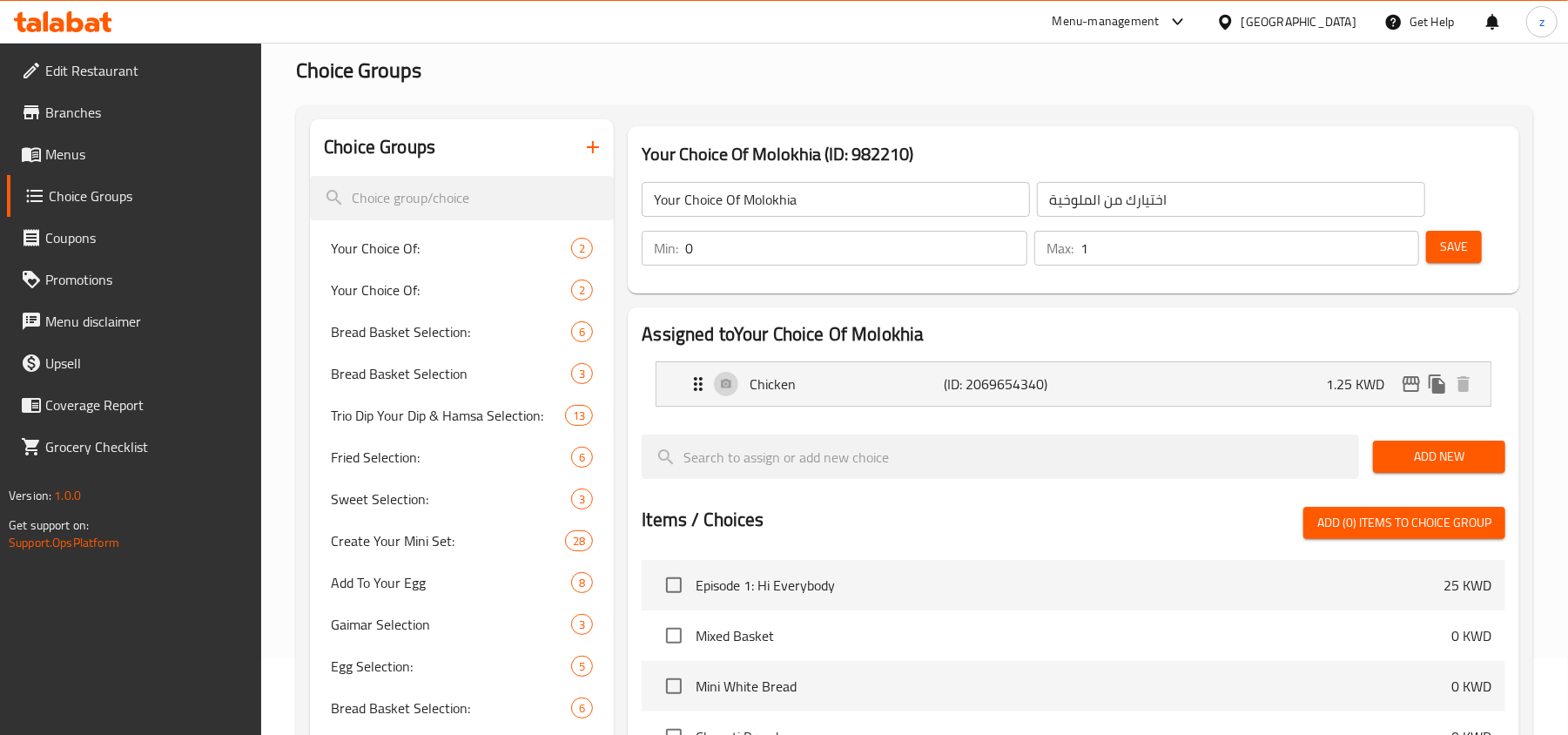
scroll to position [116, 0]
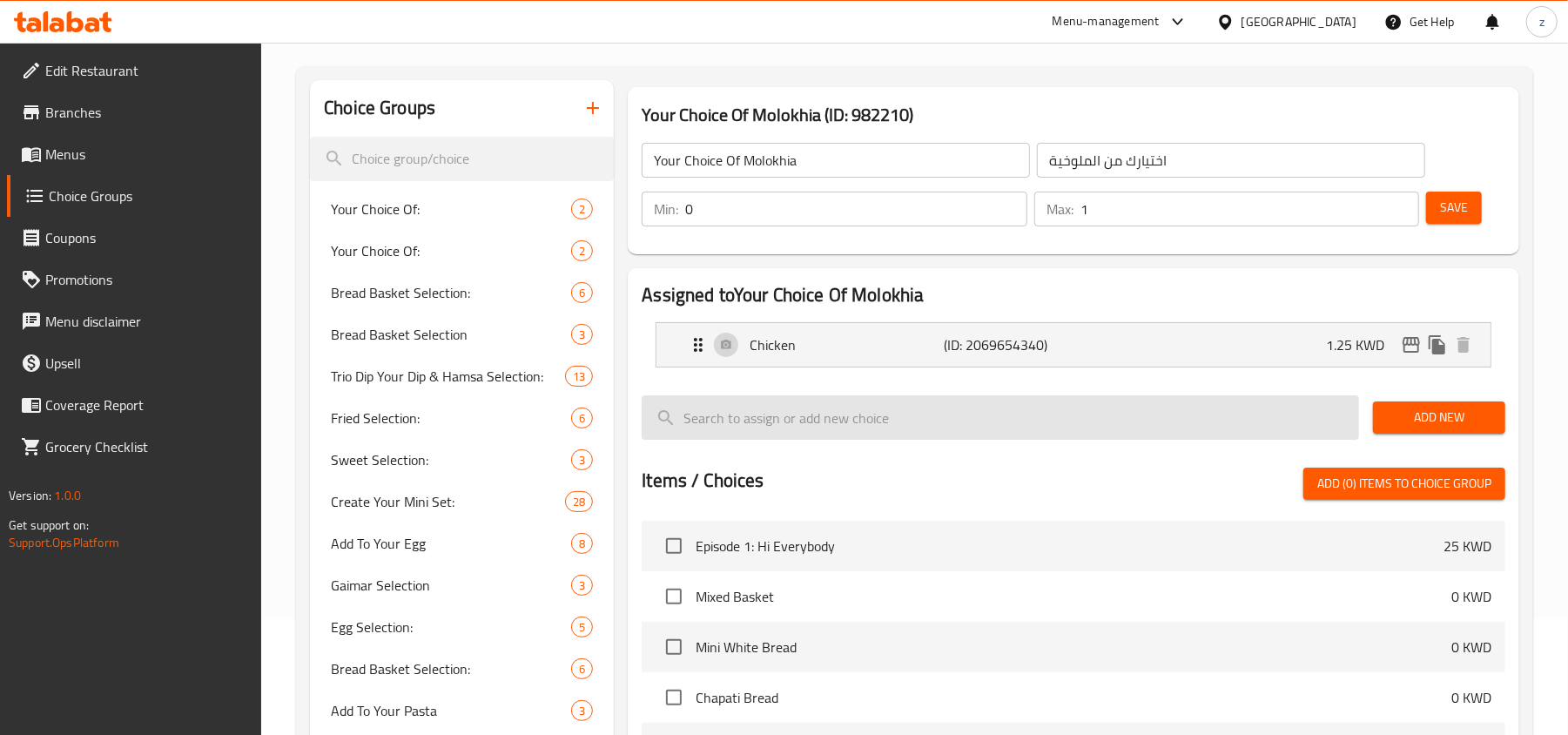
click at [729, 416] on input "search" at bounding box center [1000, 417] width 718 height 44
click at [1011, 433] on input "BREAD" at bounding box center [1000, 417] width 718 height 44
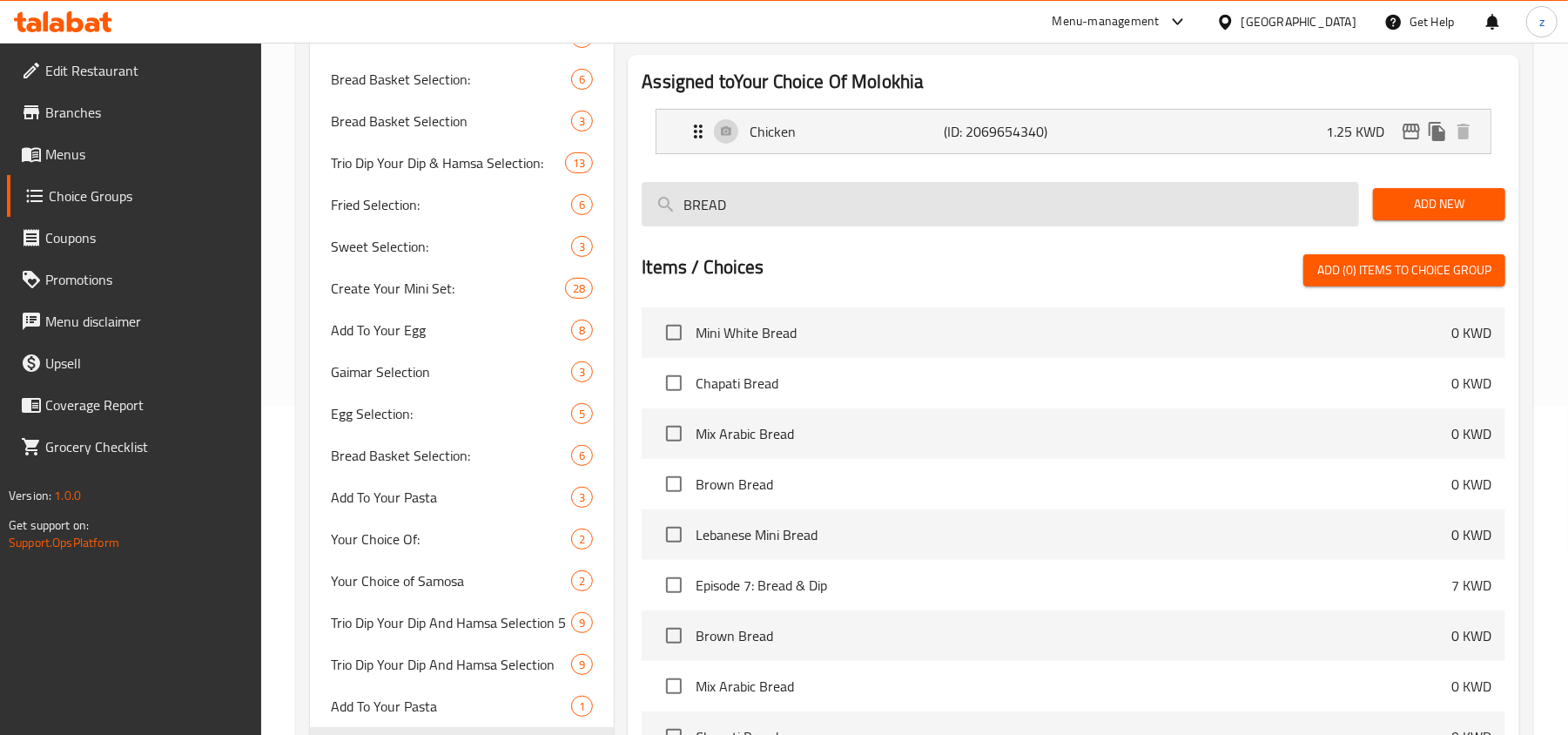
scroll to position [348, 0]
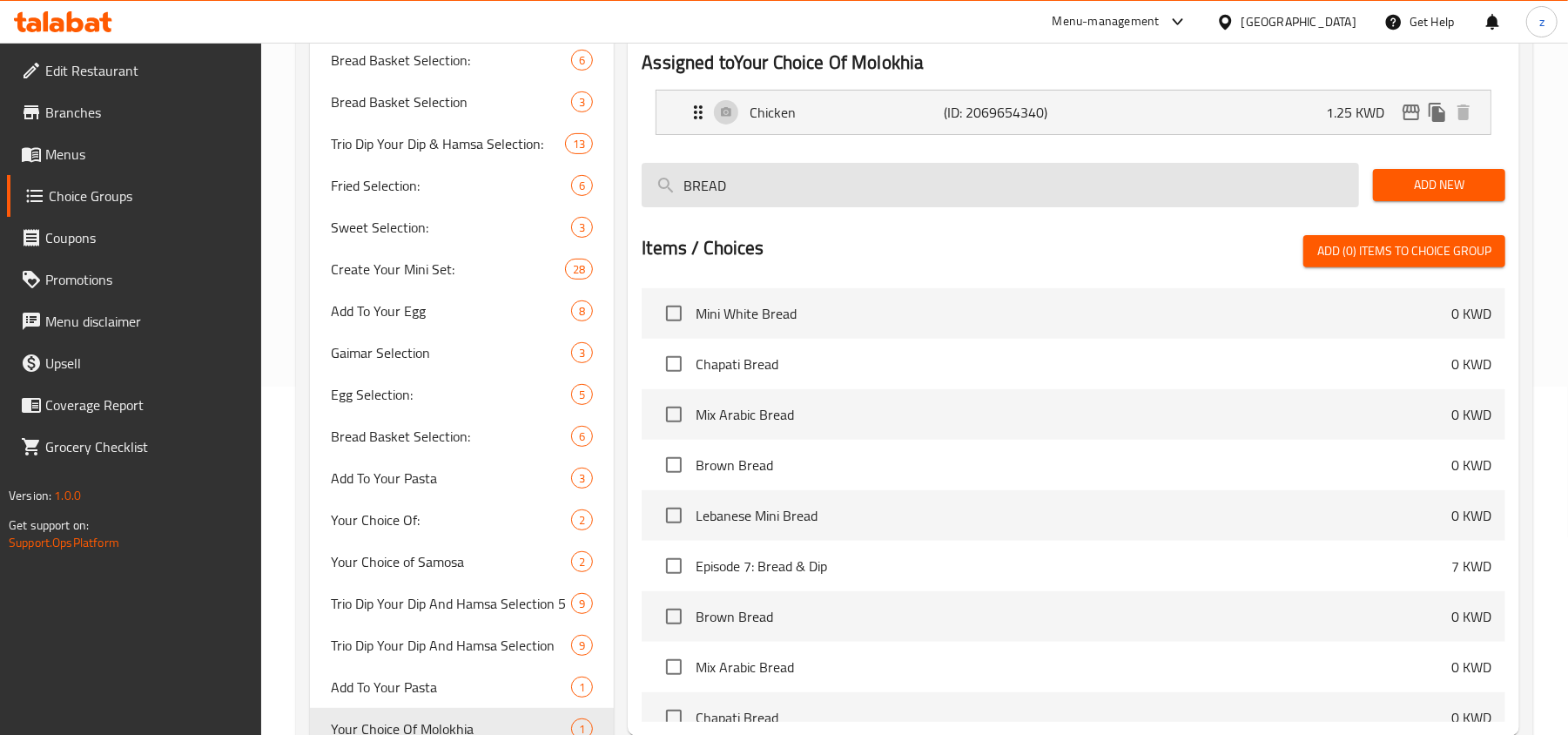
click at [725, 187] on input "BREAD" at bounding box center [1000, 184] width 718 height 44
type input "Bread"
click at [742, 196] on input "Bread" at bounding box center [1000, 184] width 718 height 44
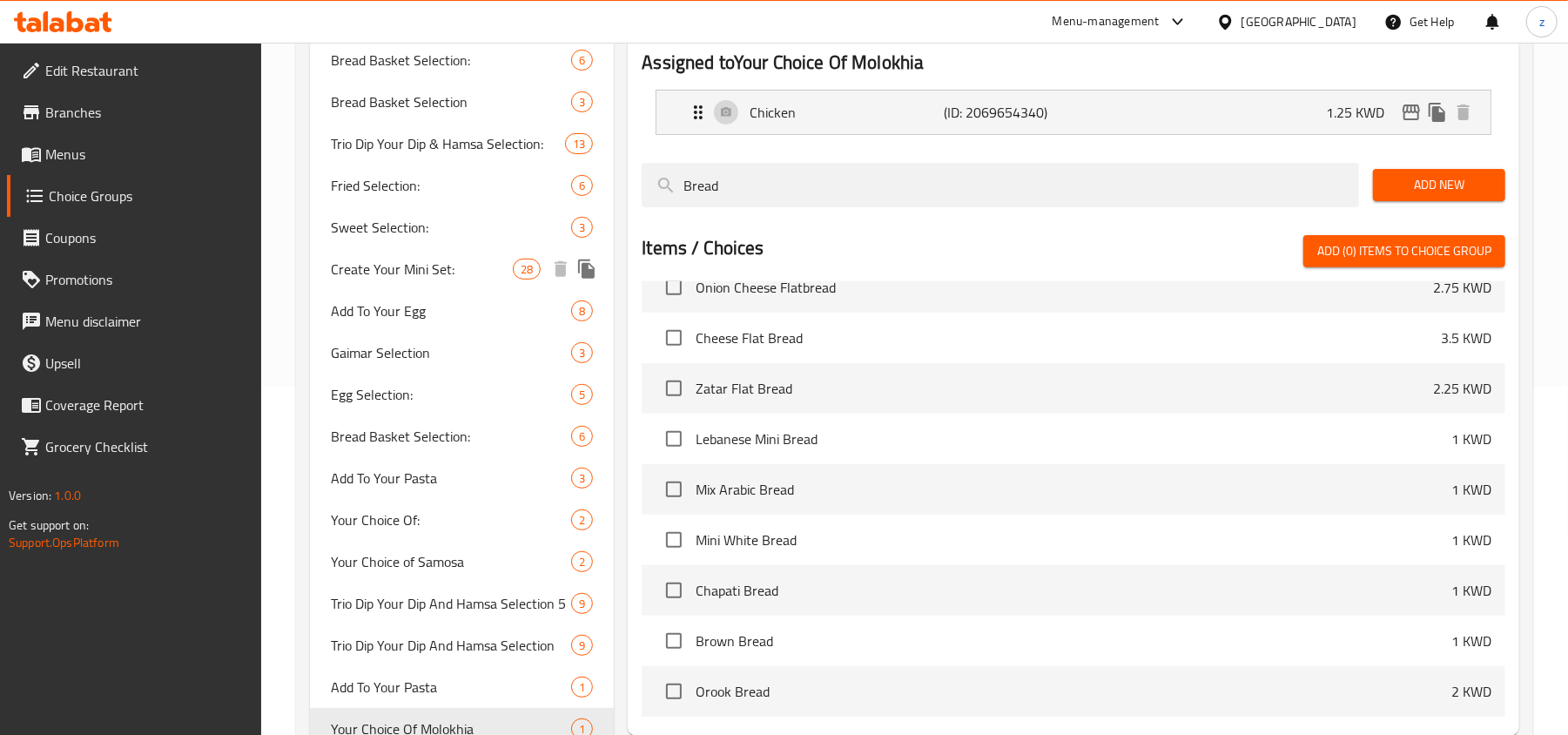
scroll to position [0, 0]
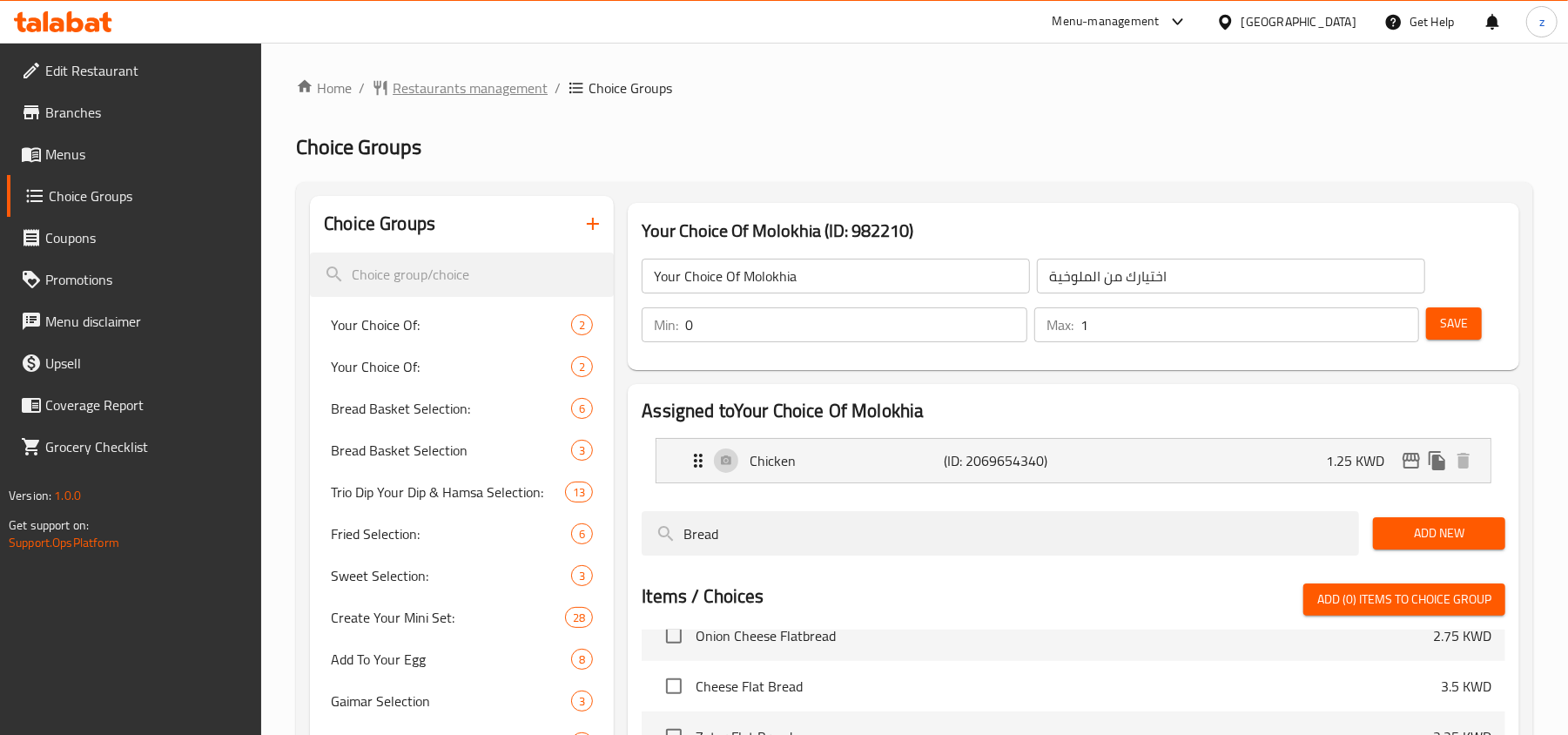
click at [440, 91] on span "Restaurants management" at bounding box center [470, 87] width 155 height 21
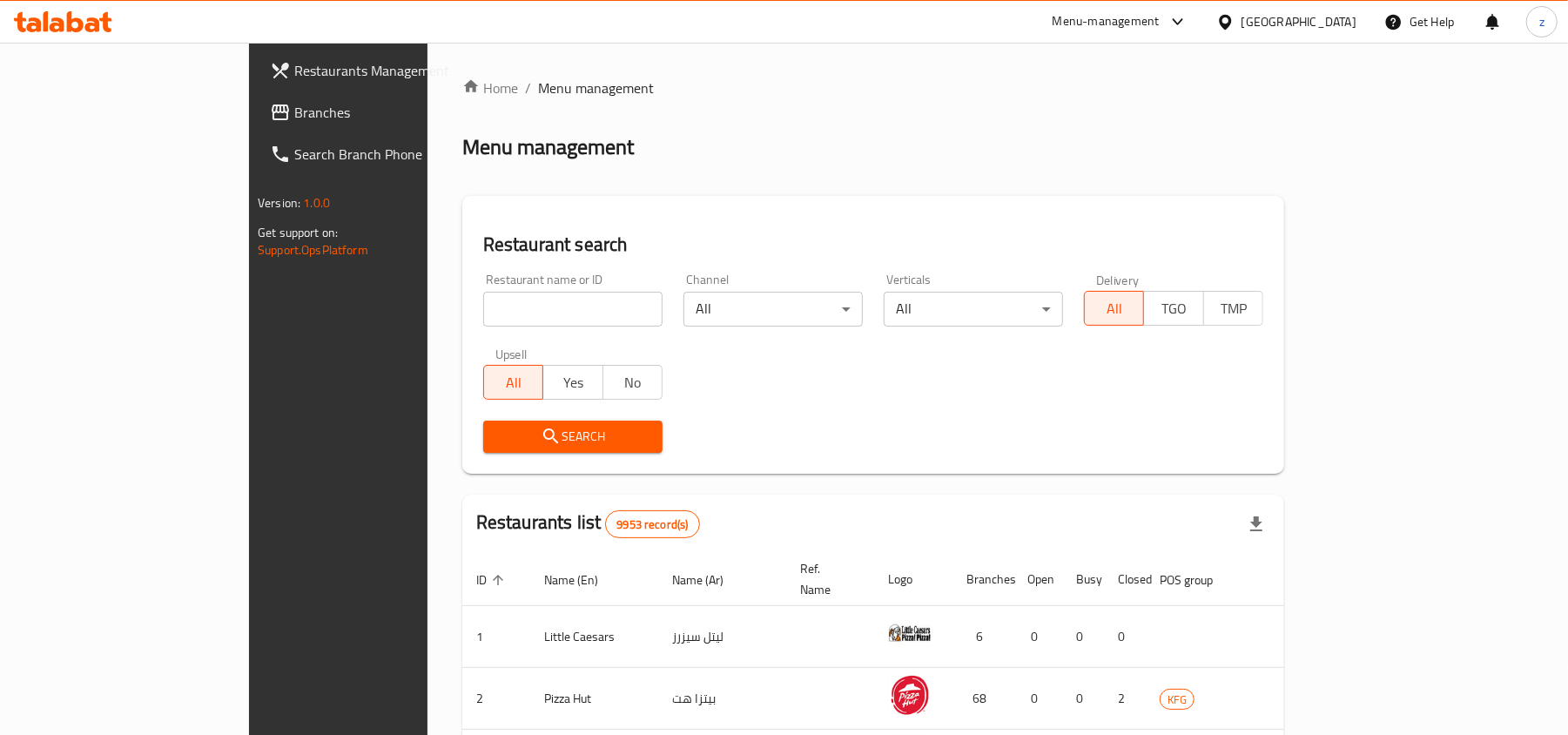
click at [483, 303] on input "search" at bounding box center [573, 309] width 179 height 35
paste input "28169"
type input "28169"
click button "Search" at bounding box center [573, 437] width 179 height 32
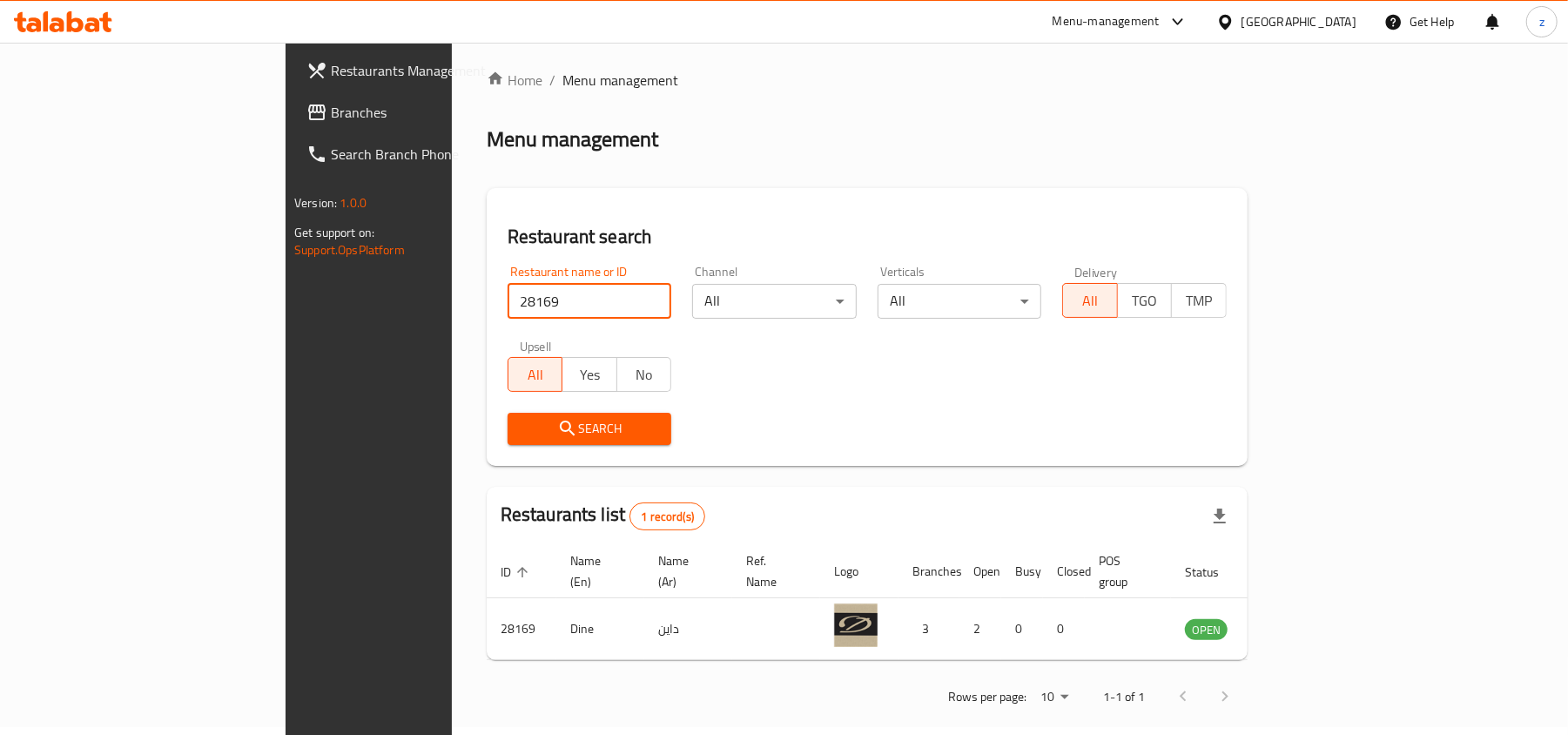
scroll to position [9, 0]
click at [562, 90] on span "Menu management" at bounding box center [620, 79] width 116 height 21
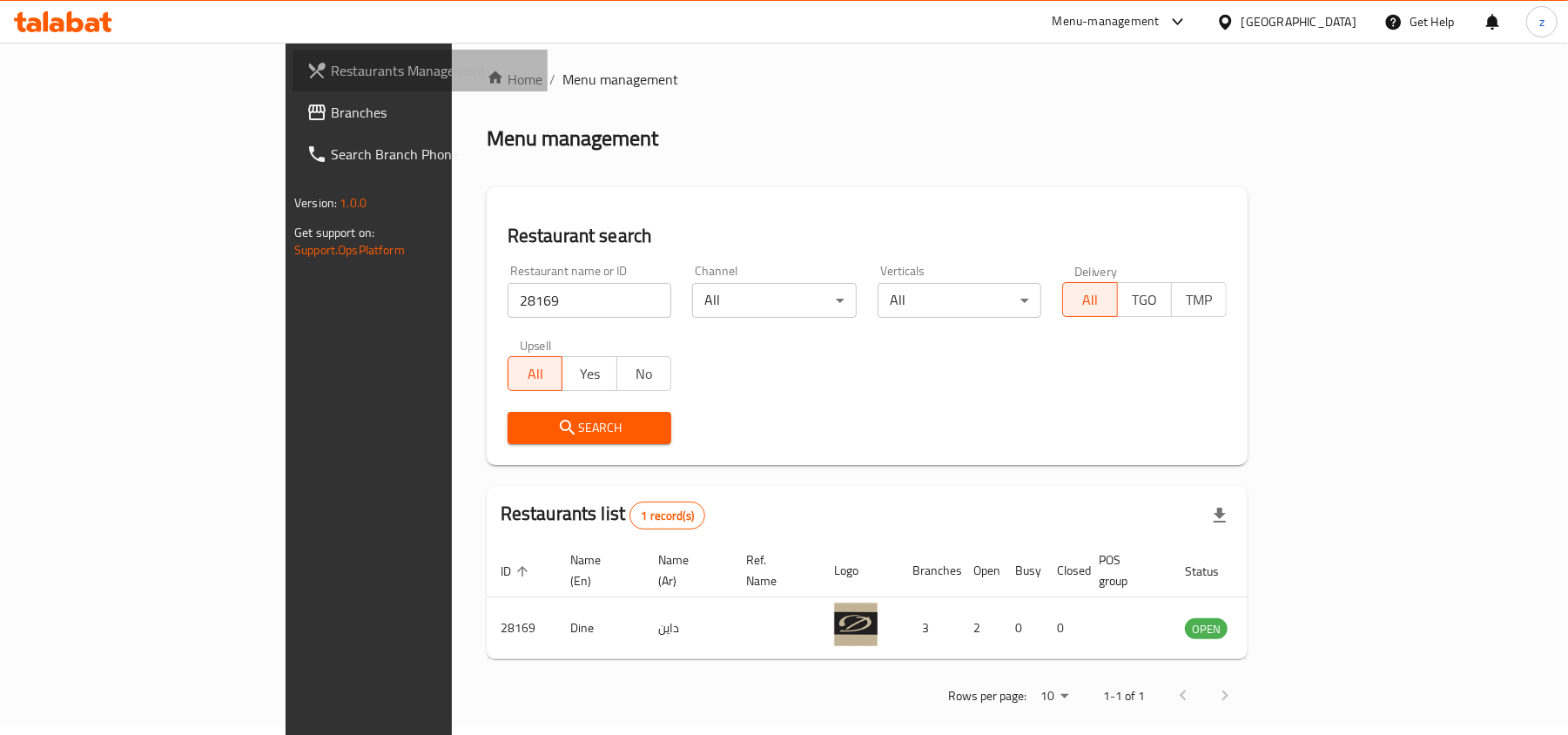
click at [331, 68] on span "Restaurants Management" at bounding box center [432, 70] width 203 height 21
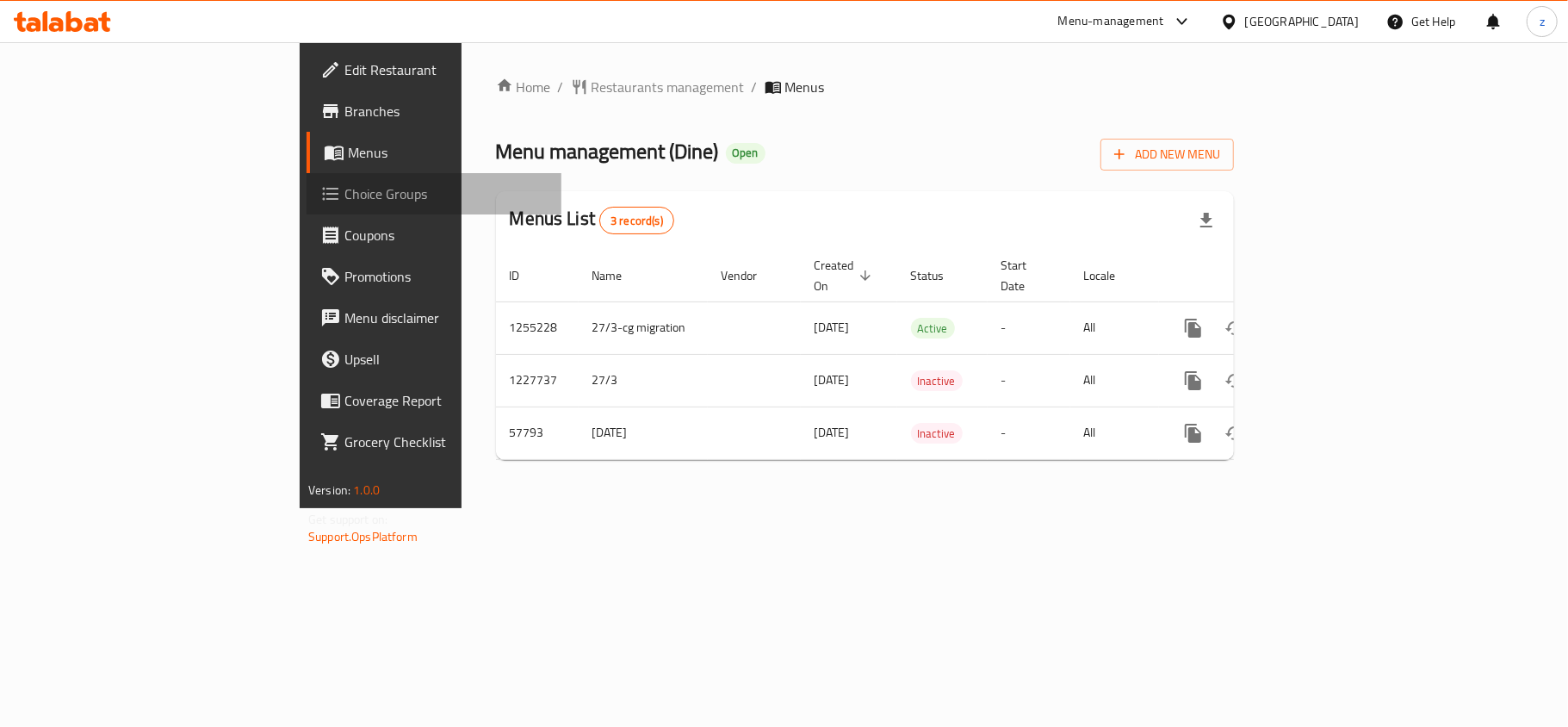
click at [344, 190] on span "Choice Groups" at bounding box center [445, 194] width 203 height 20
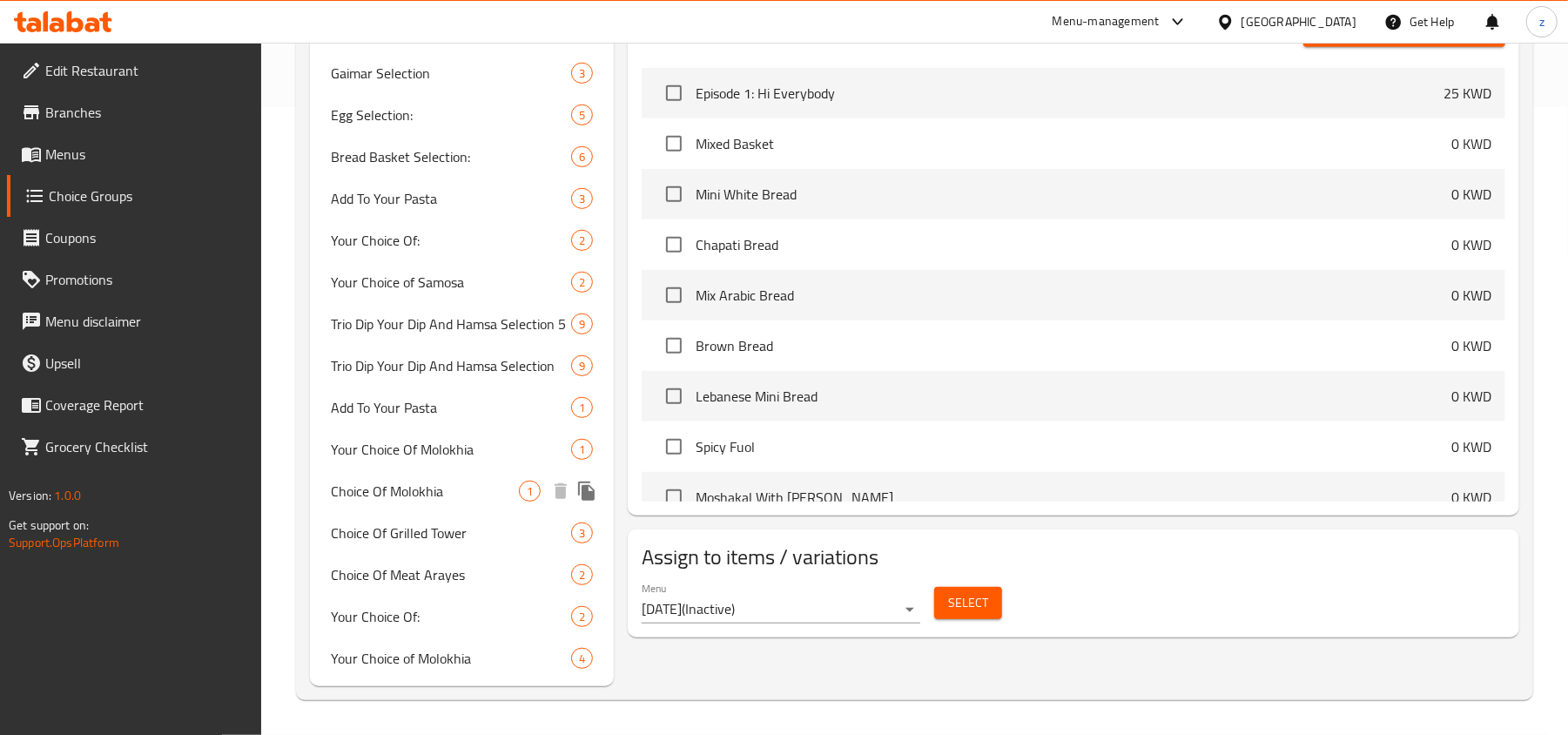
scroll to position [628, 0]
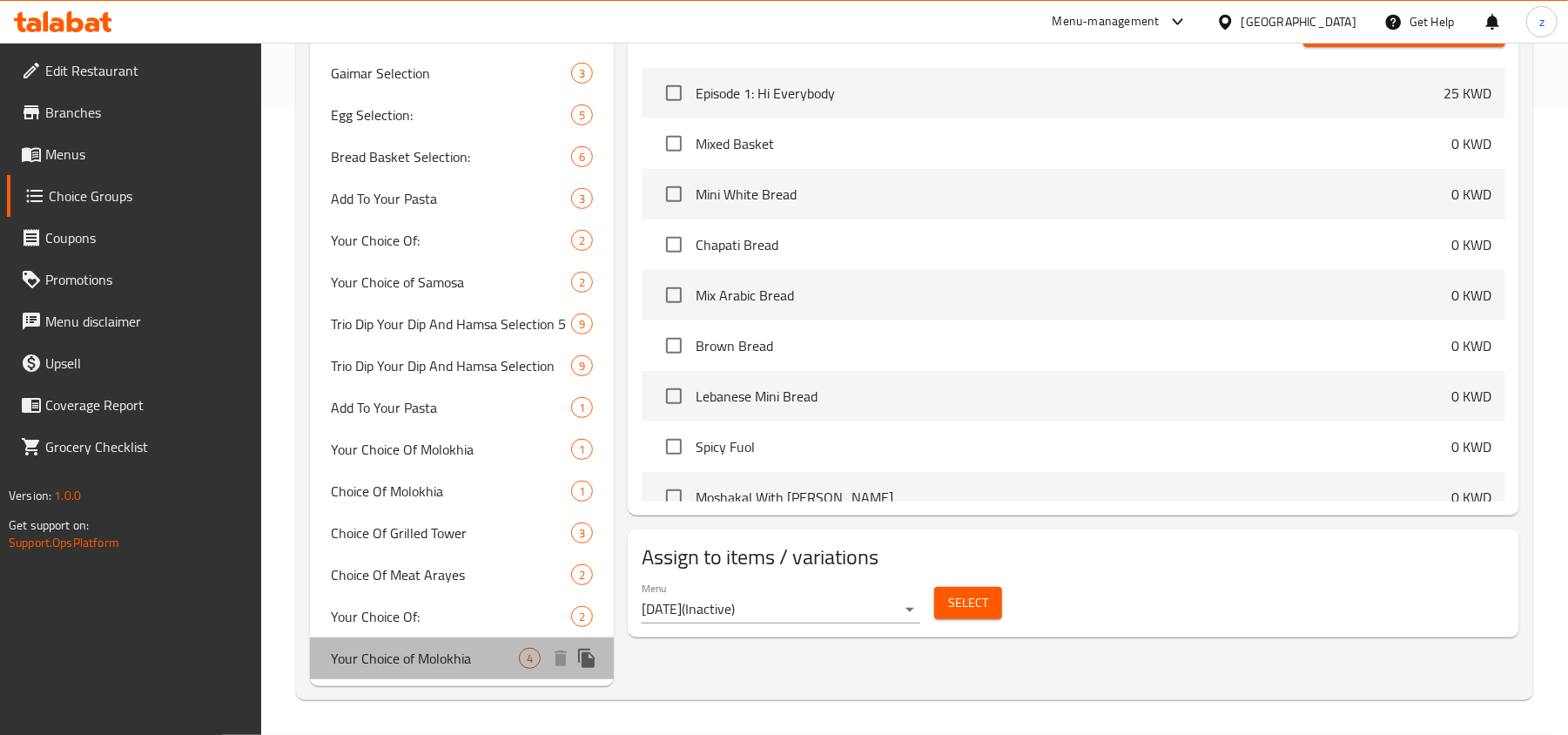
click at [446, 653] on span "Your Choice of Molokhia" at bounding box center [425, 658] width 188 height 21
type input "Your Choice of Molokhia"
type input "اختيارك من الملوخية"
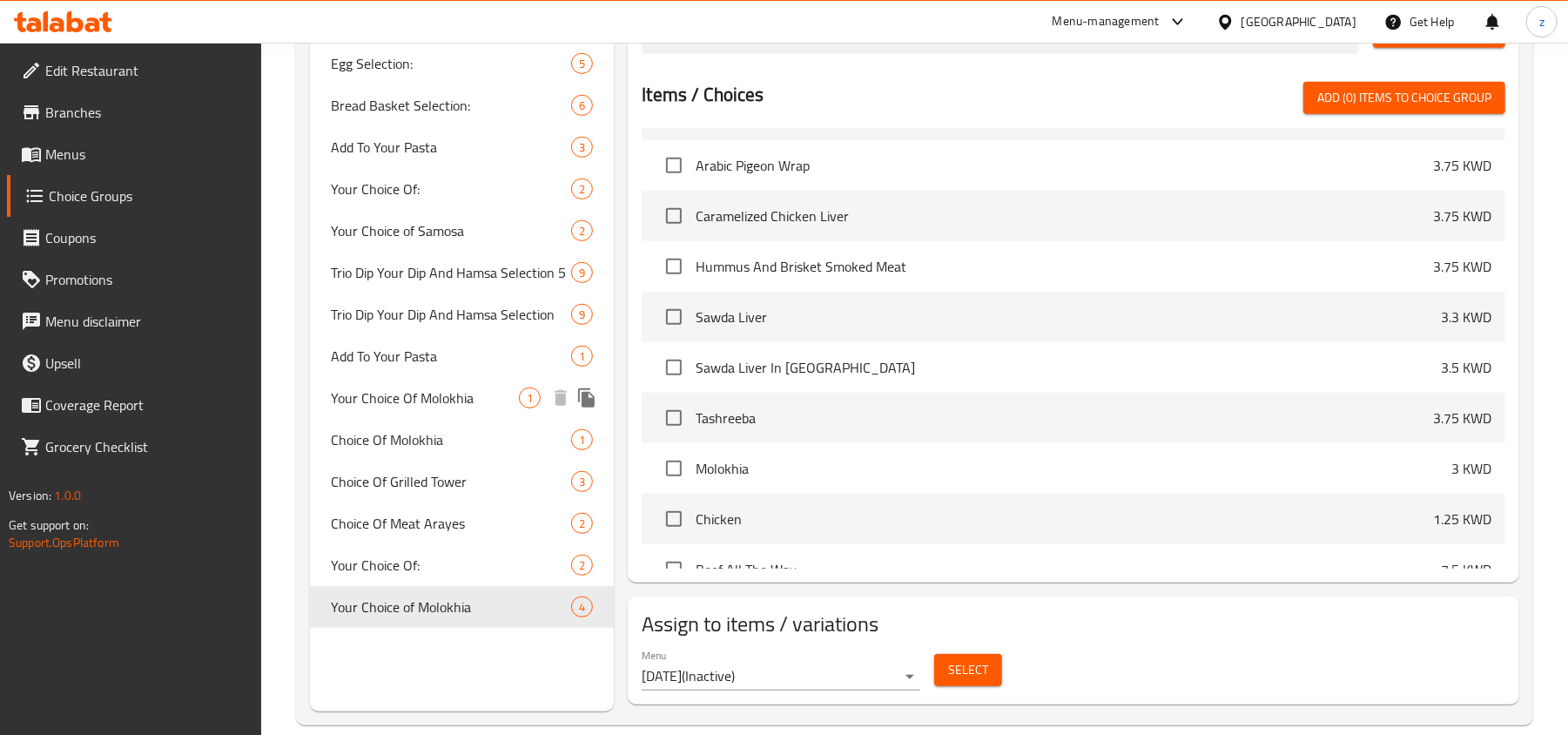
scroll to position [707, 0]
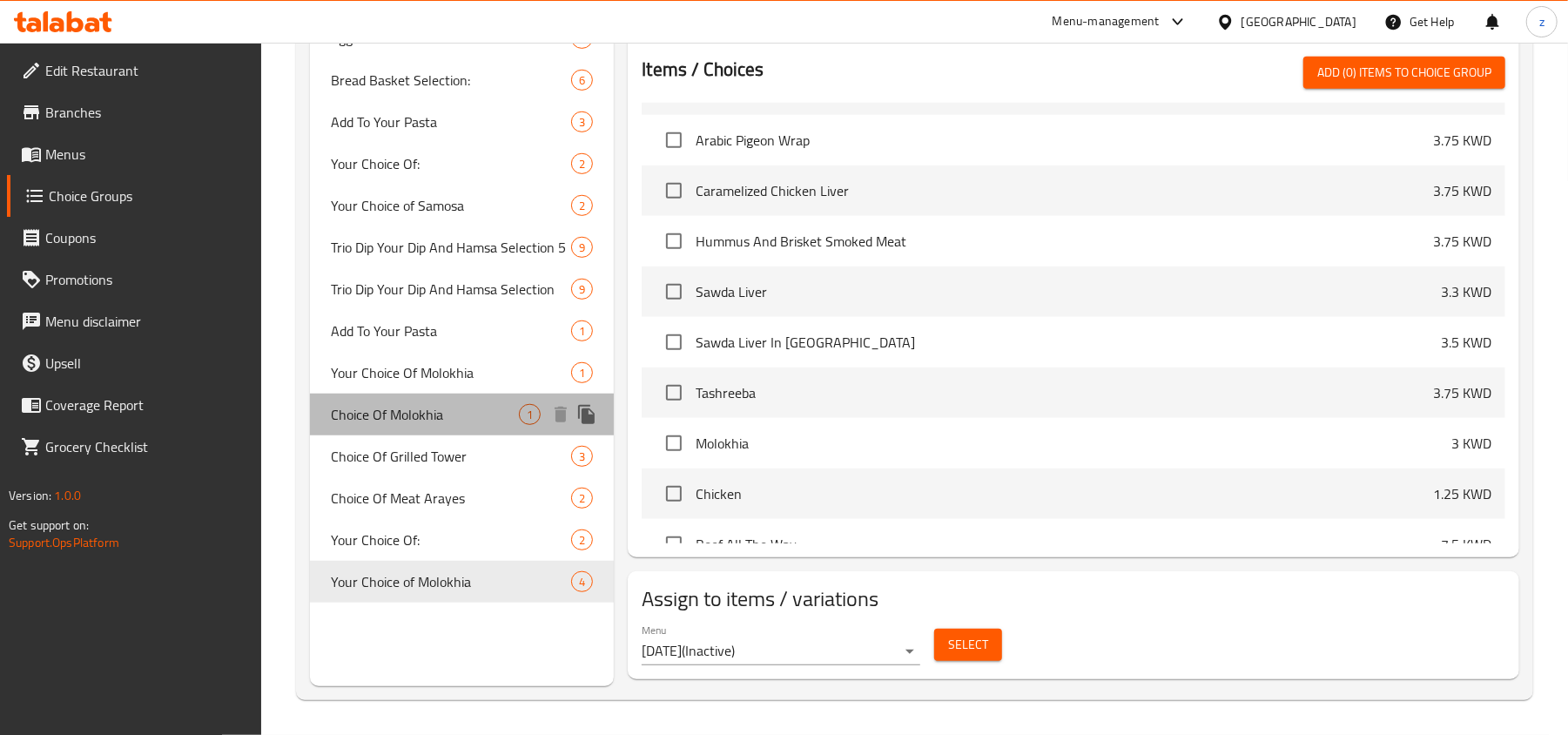
click at [422, 409] on span "Choice Of Molokhia" at bounding box center [425, 414] width 188 height 21
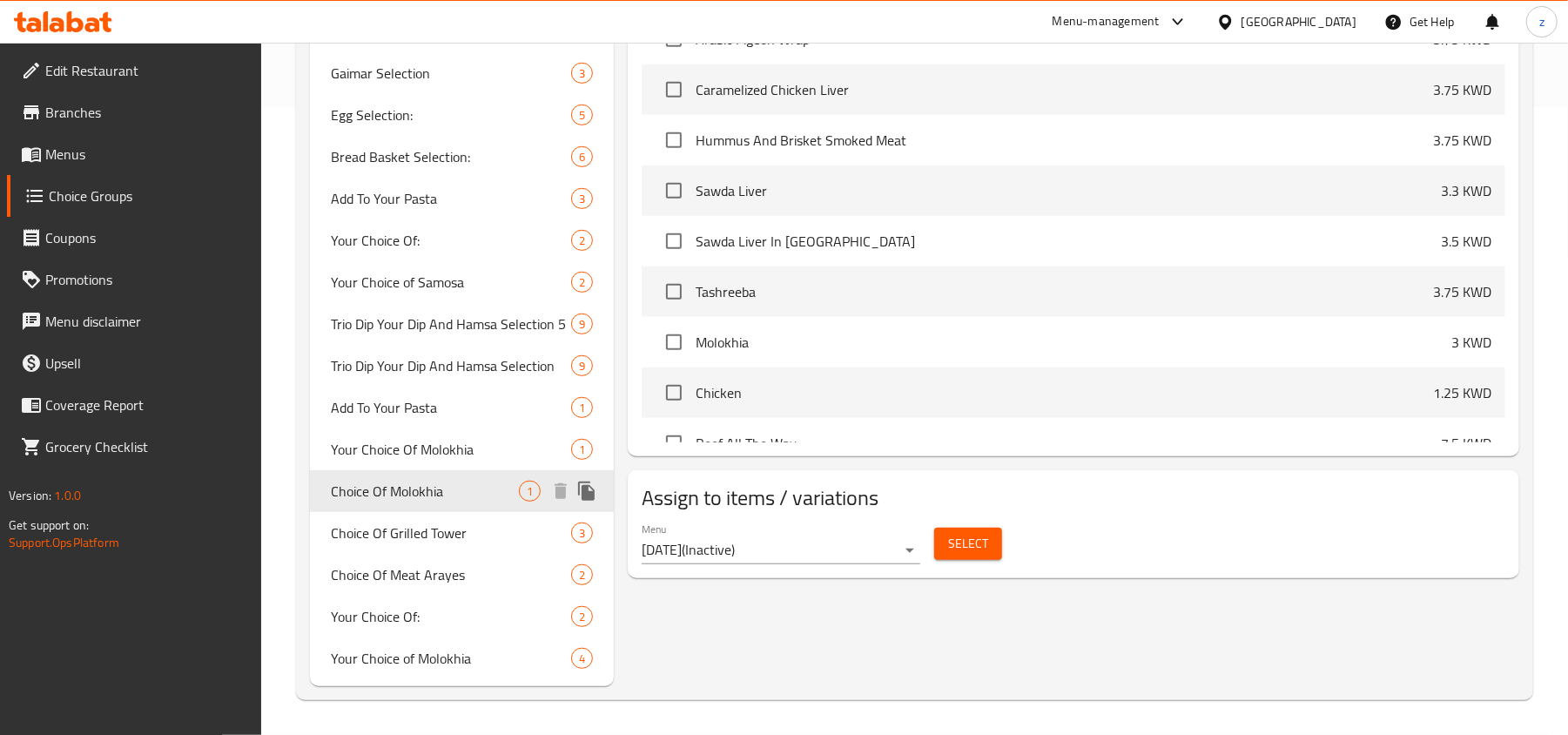
type input "Choice Of Molokhia"
type input "اختيار الملوخية"
type input "0"
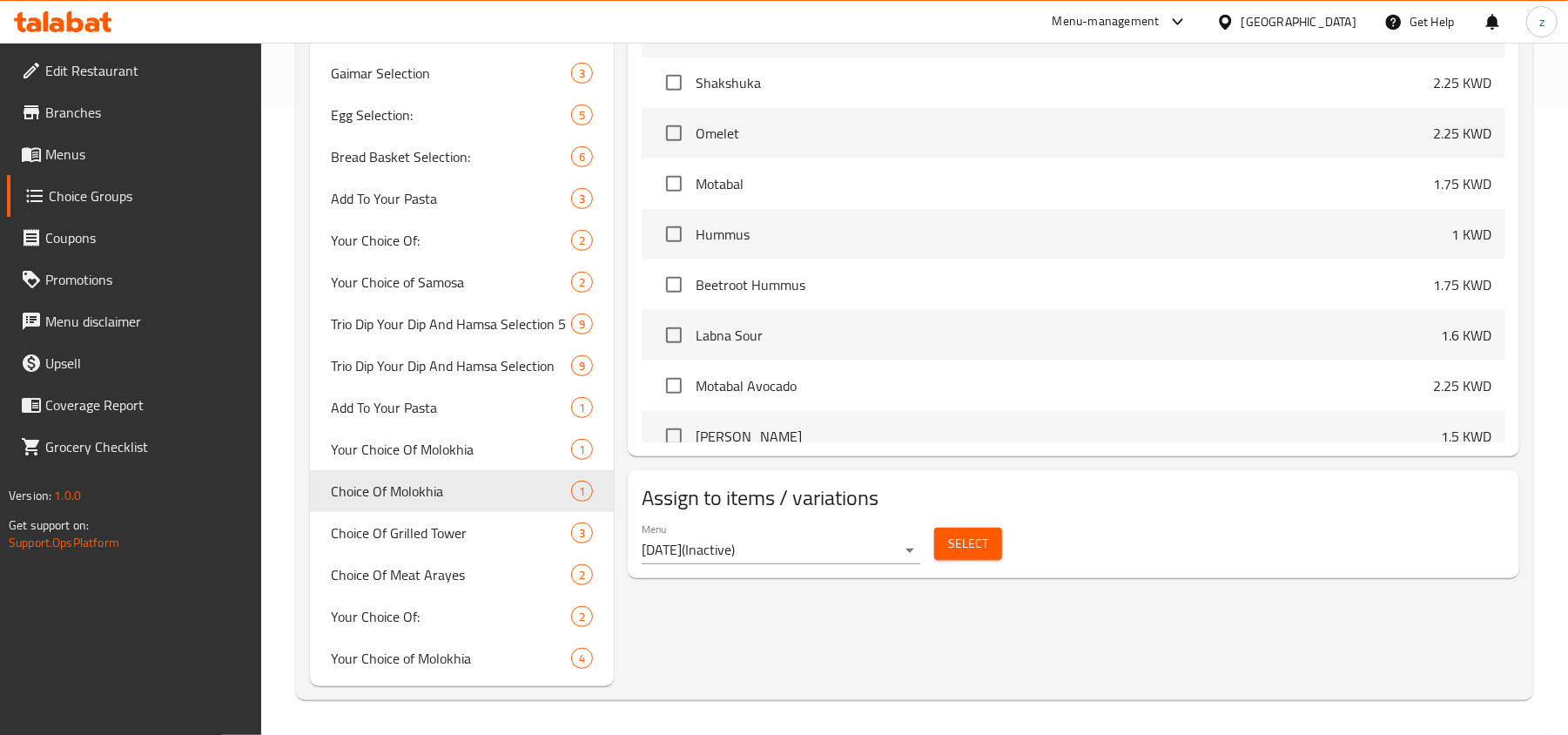
scroll to position [4529, 0]
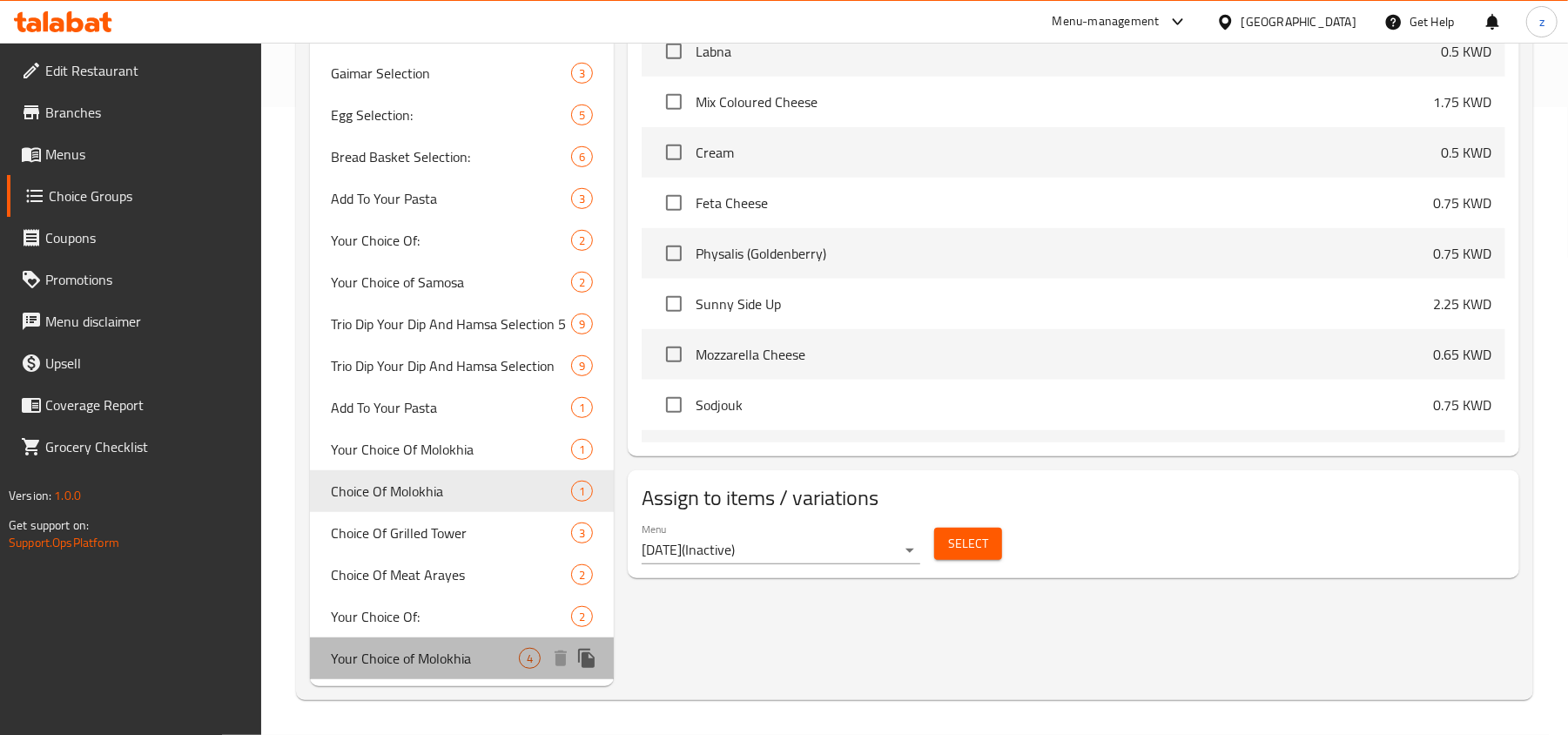
click at [377, 652] on span "Your Choice of Molokhia" at bounding box center [425, 658] width 188 height 21
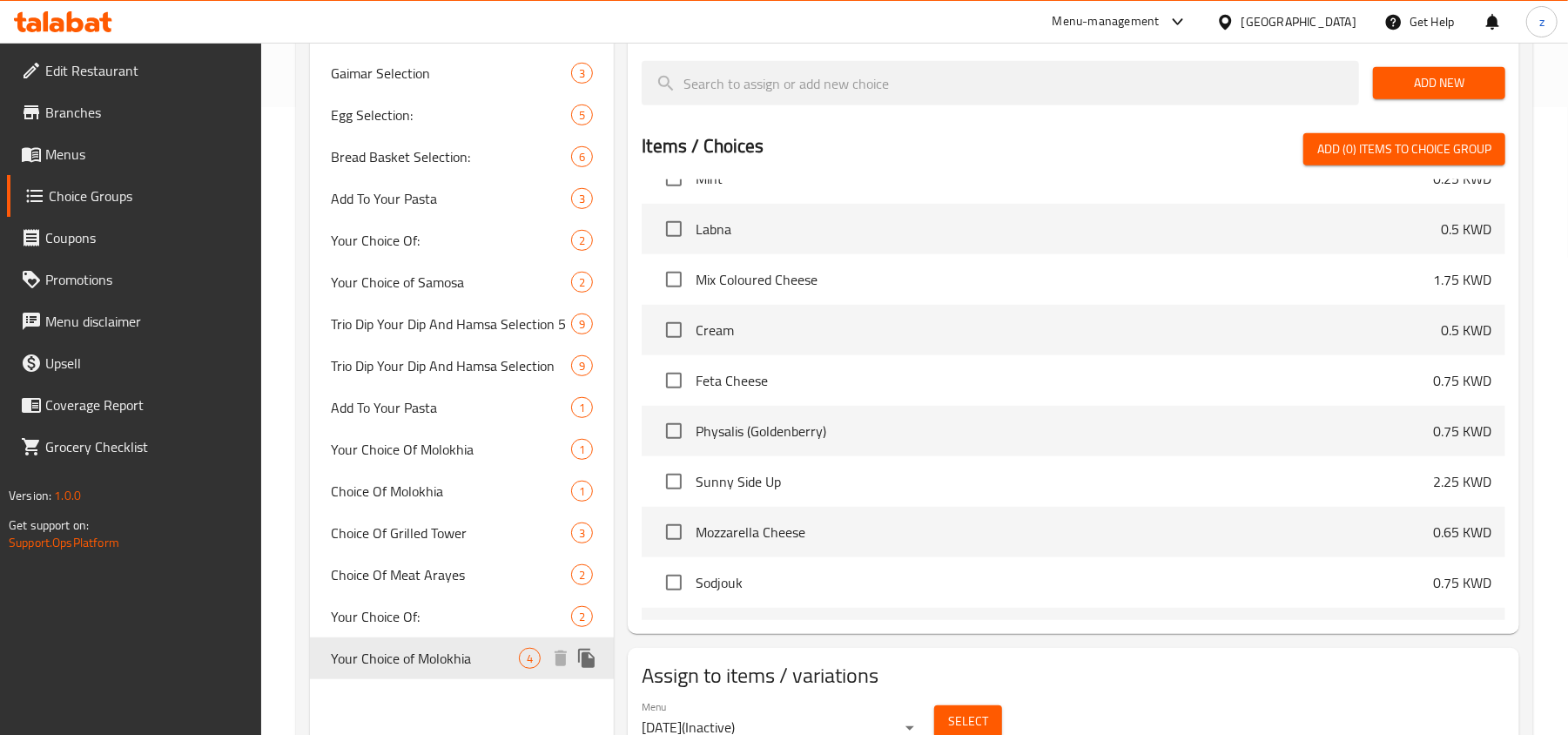
type input "Your Choice of Molokhia"
type input "اختيارك من الملوخية"
type input "1"
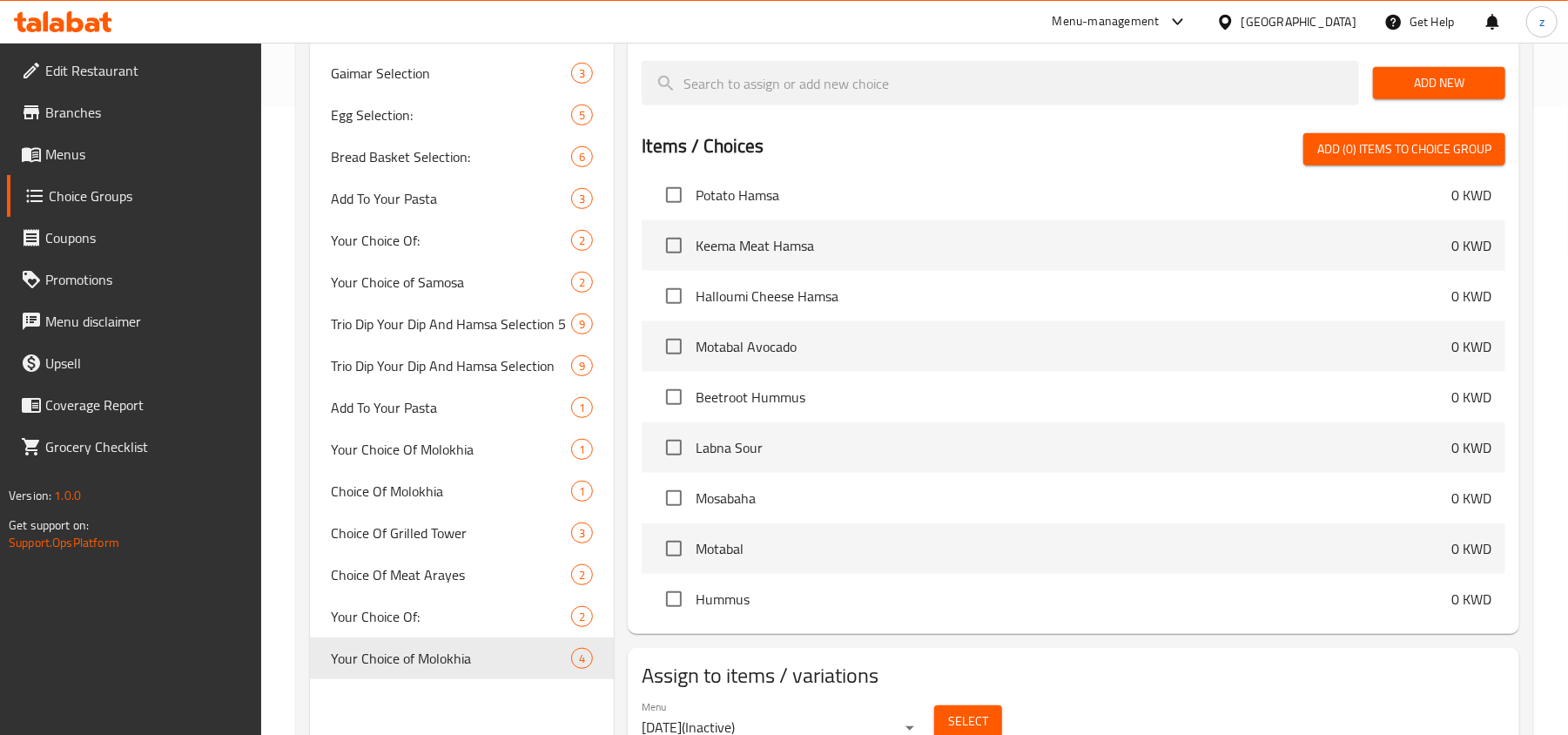
scroll to position [0, 0]
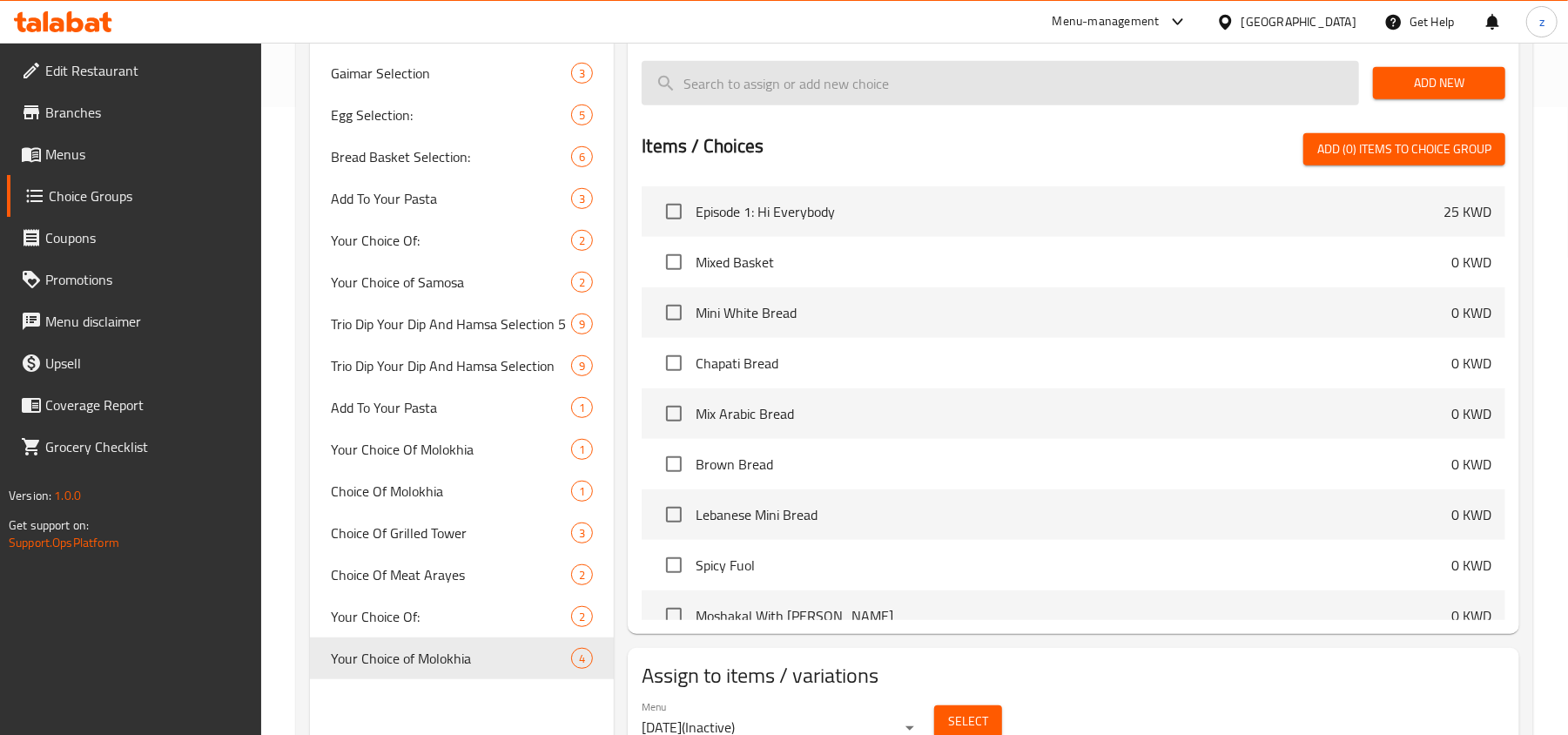
click at [724, 78] on input "search" at bounding box center [1000, 83] width 718 height 44
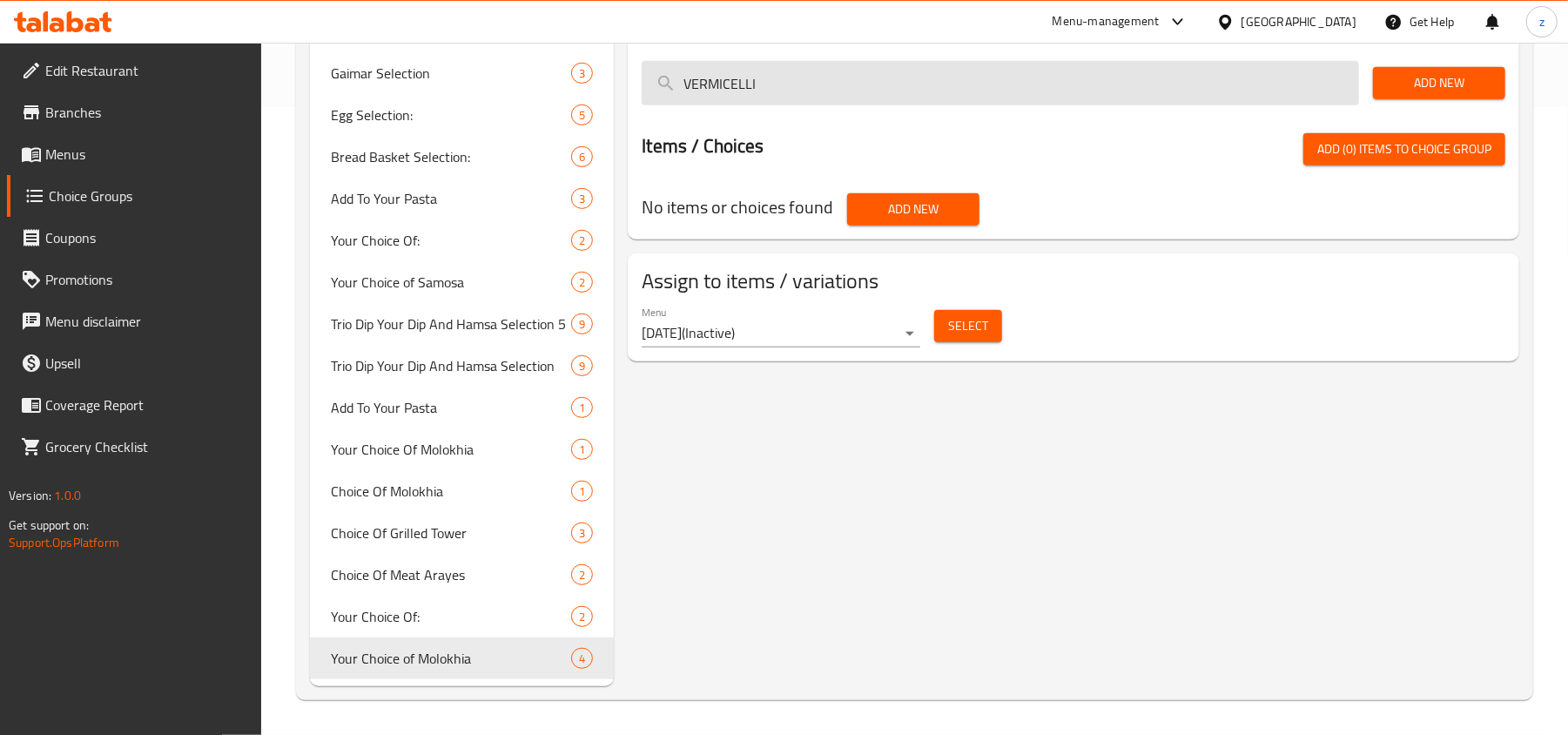
click at [763, 78] on input "VERMICELLI" at bounding box center [1000, 83] width 718 height 44
click at [777, 87] on input "Vermicelli" at bounding box center [1000, 83] width 718 height 44
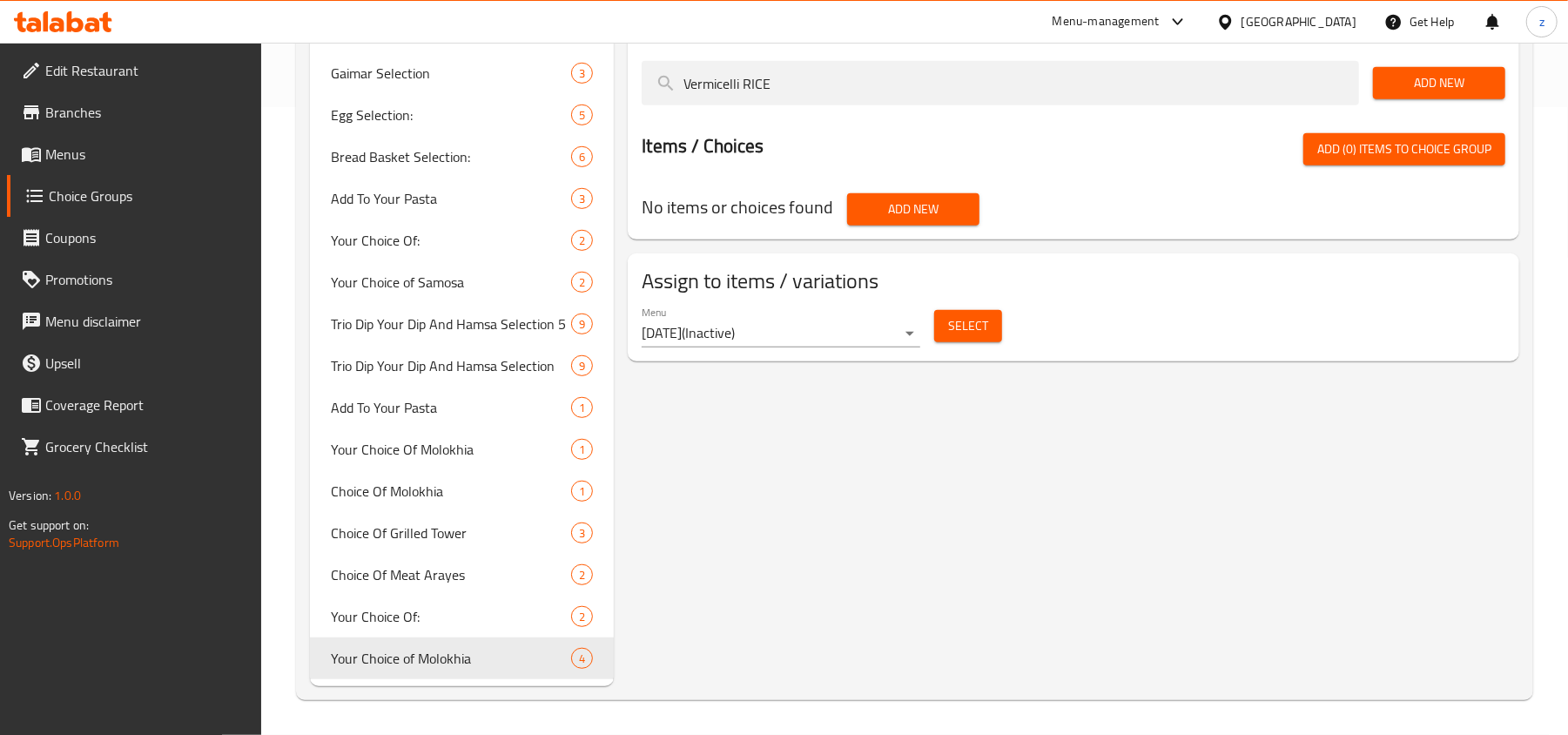
type input "Vermicelli RICE"
